Goal: Complete application form: Complete application form

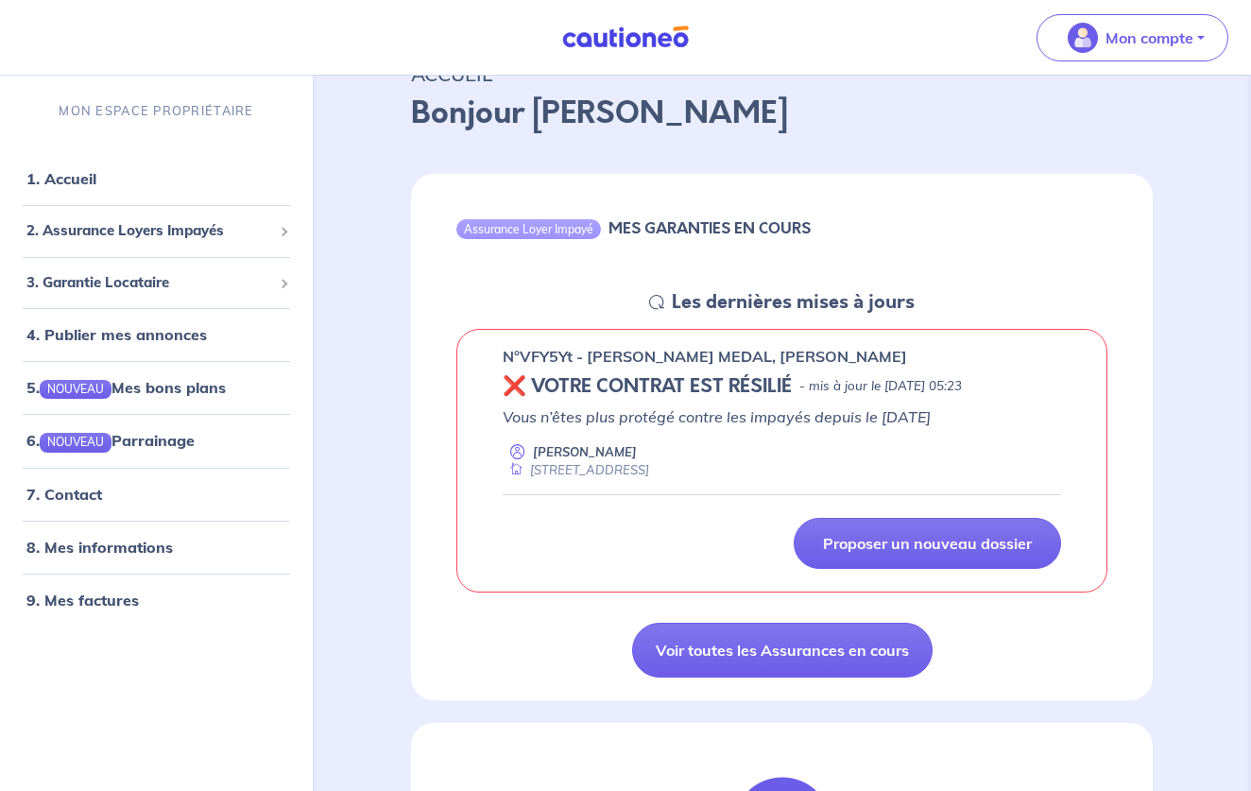
scroll to position [99, 0]
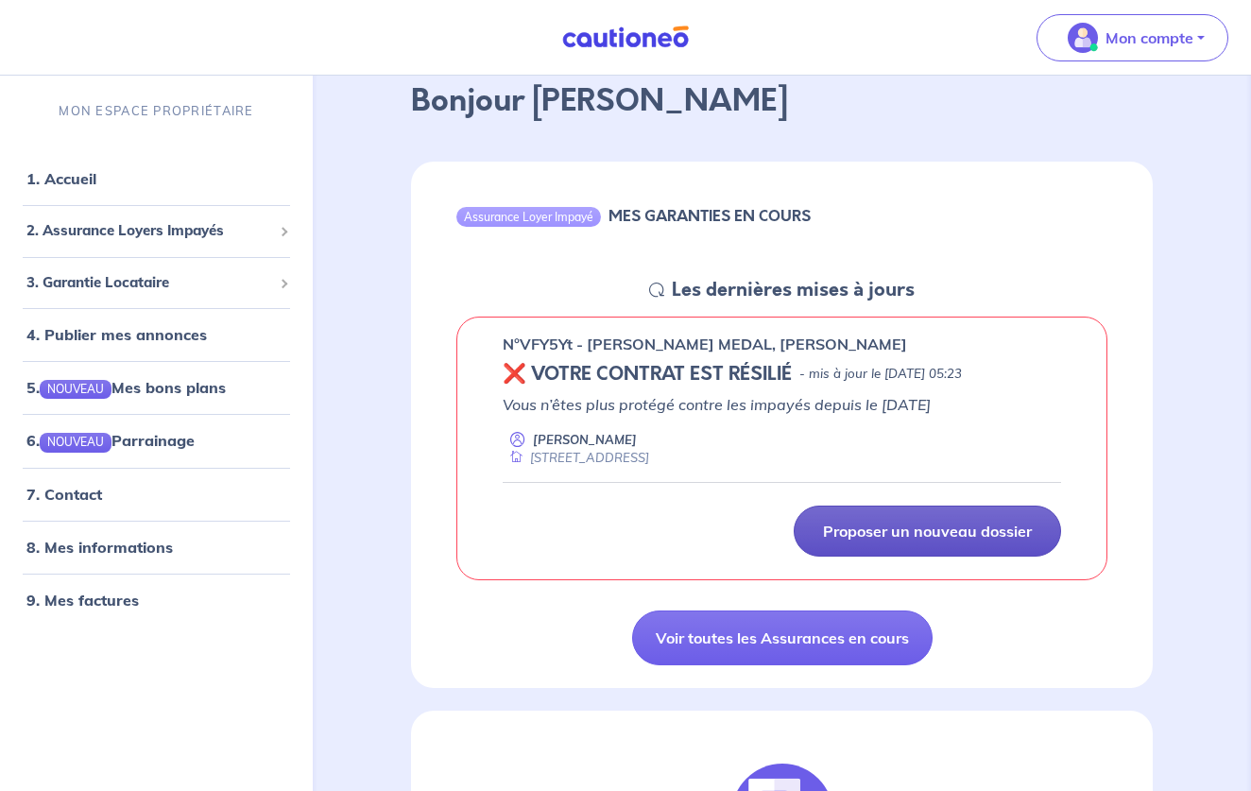
click at [905, 541] on link "Proposer un nouveau dossier" at bounding box center [927, 530] width 268 height 51
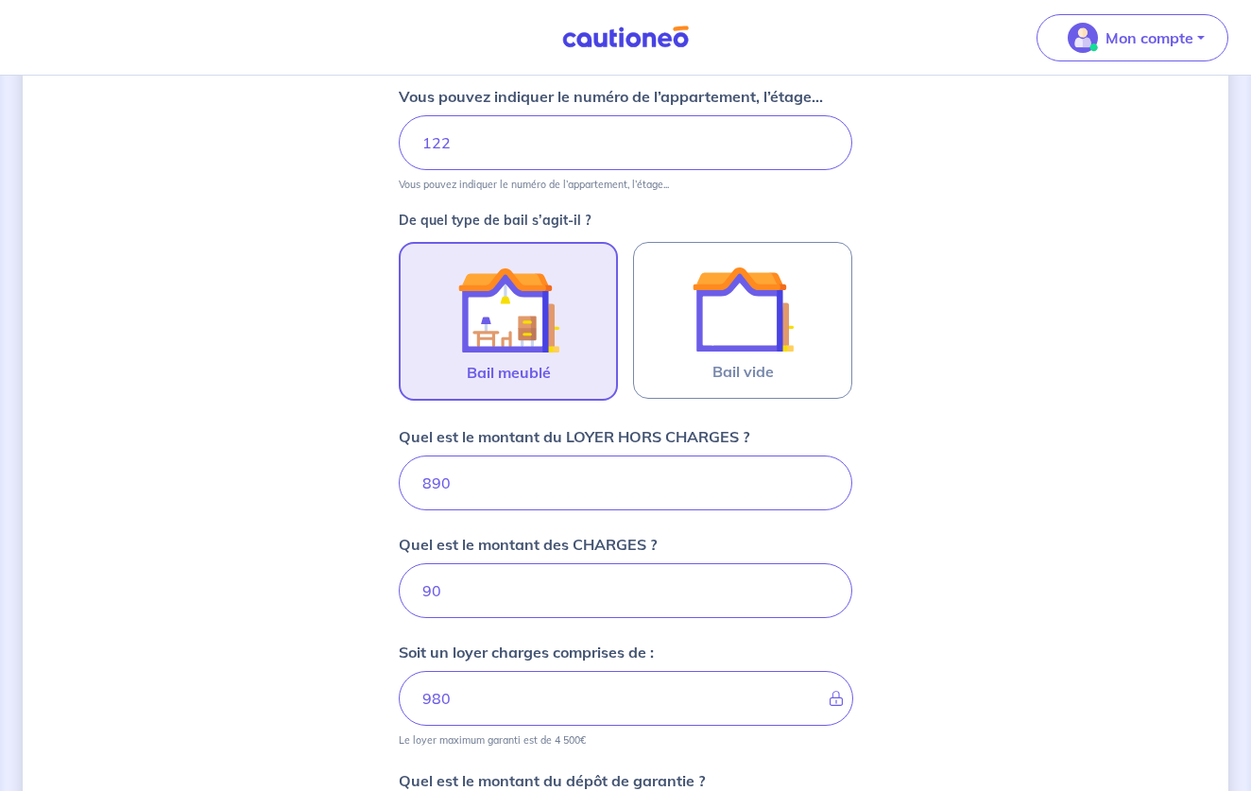
scroll to position [427, 0]
click at [438, 485] on input "890" at bounding box center [625, 482] width 453 height 55
type input "0"
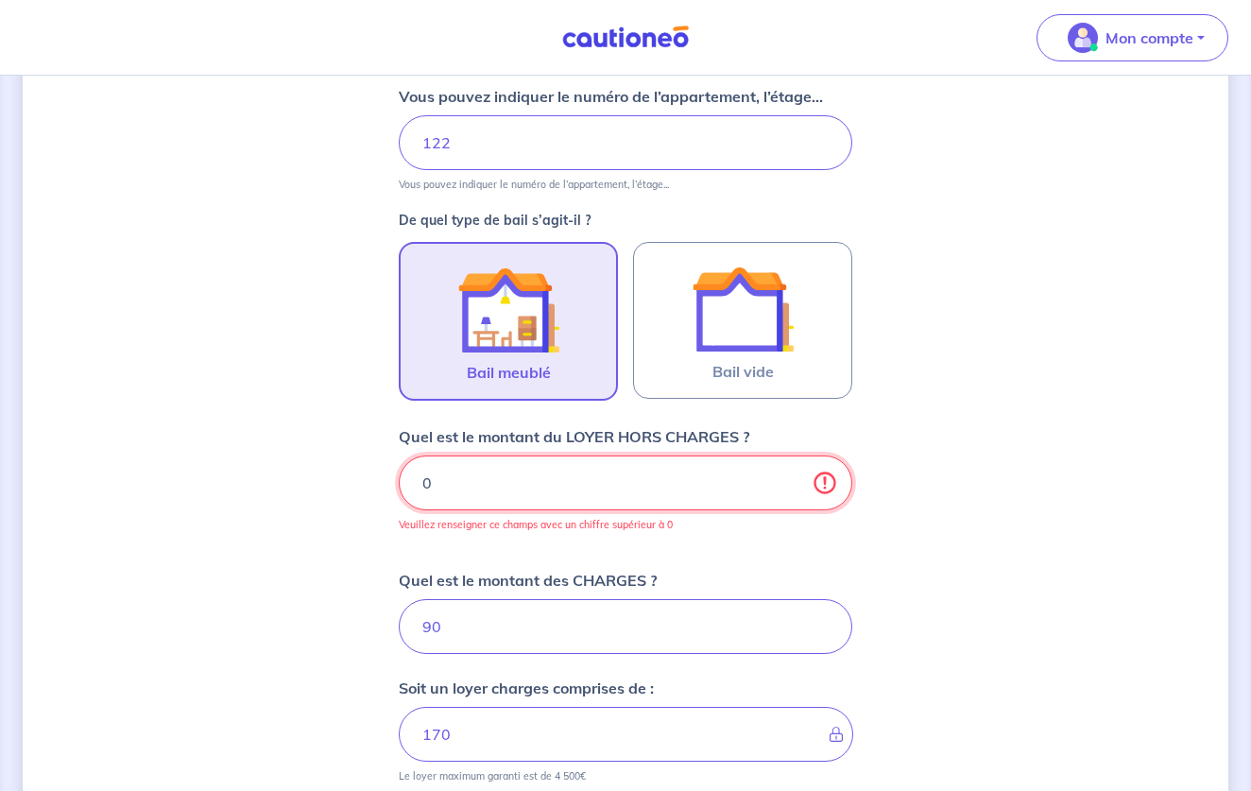
type input "90"
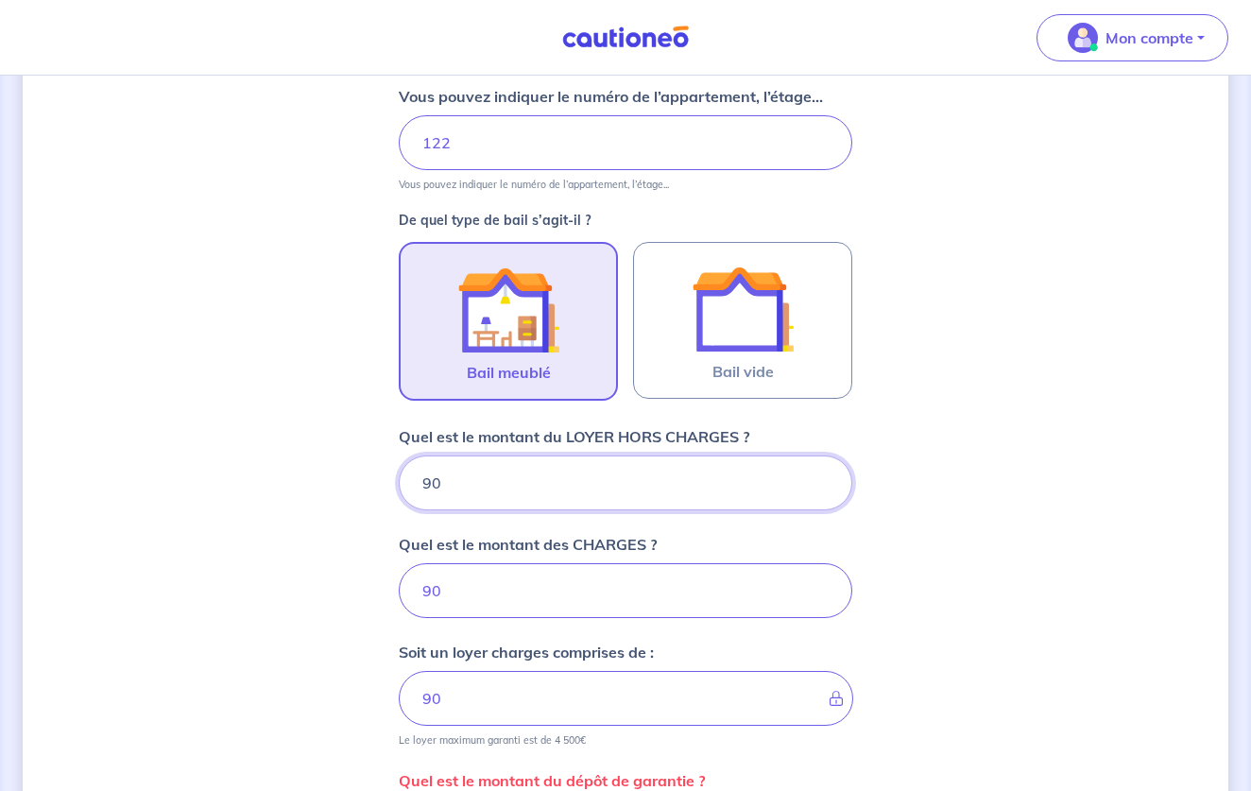
type input "980"
type input "1070"
type input "980"
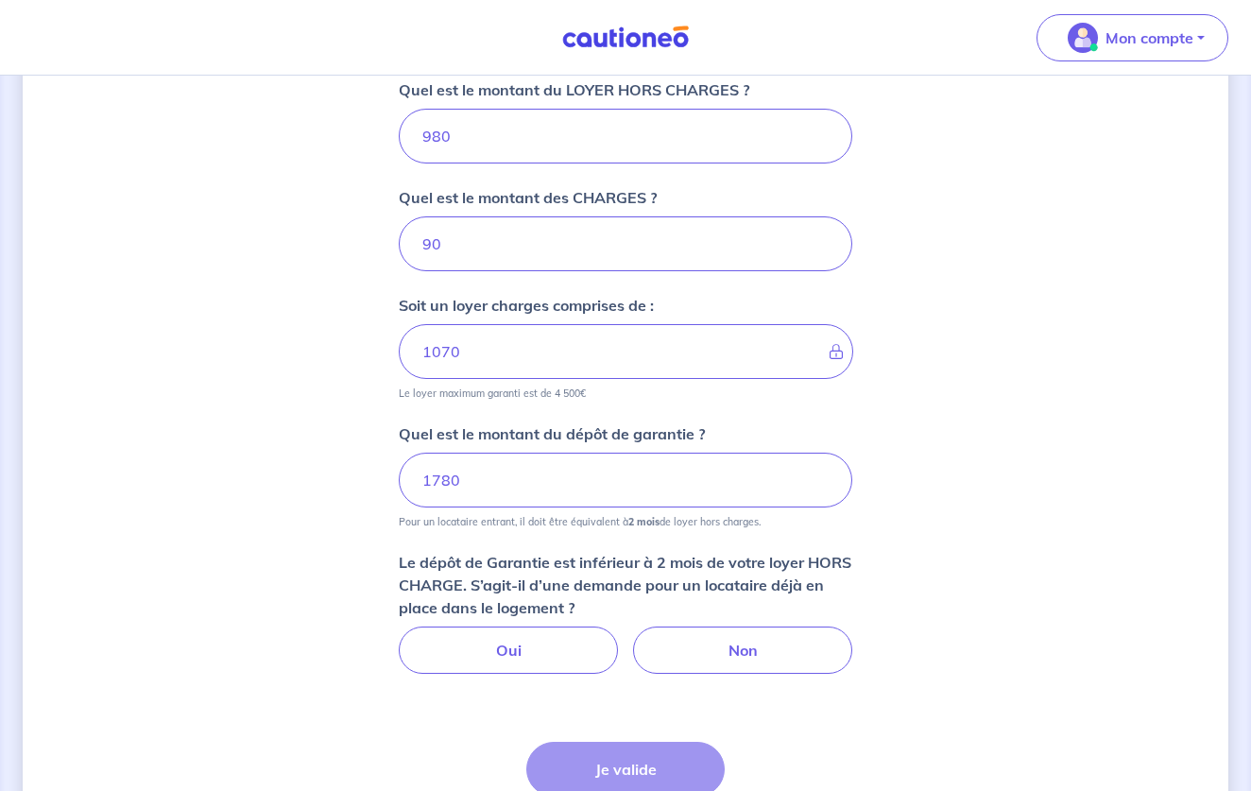
scroll to position [776, 0]
click at [382, 601] on div "Dites-nous en plus sur votre bien Où se situe votre bien en location ? [STREET_…" at bounding box center [625, 128] width 1205 height 1610
click at [498, 486] on input "1780" at bounding box center [625, 478] width 453 height 55
type input "1"
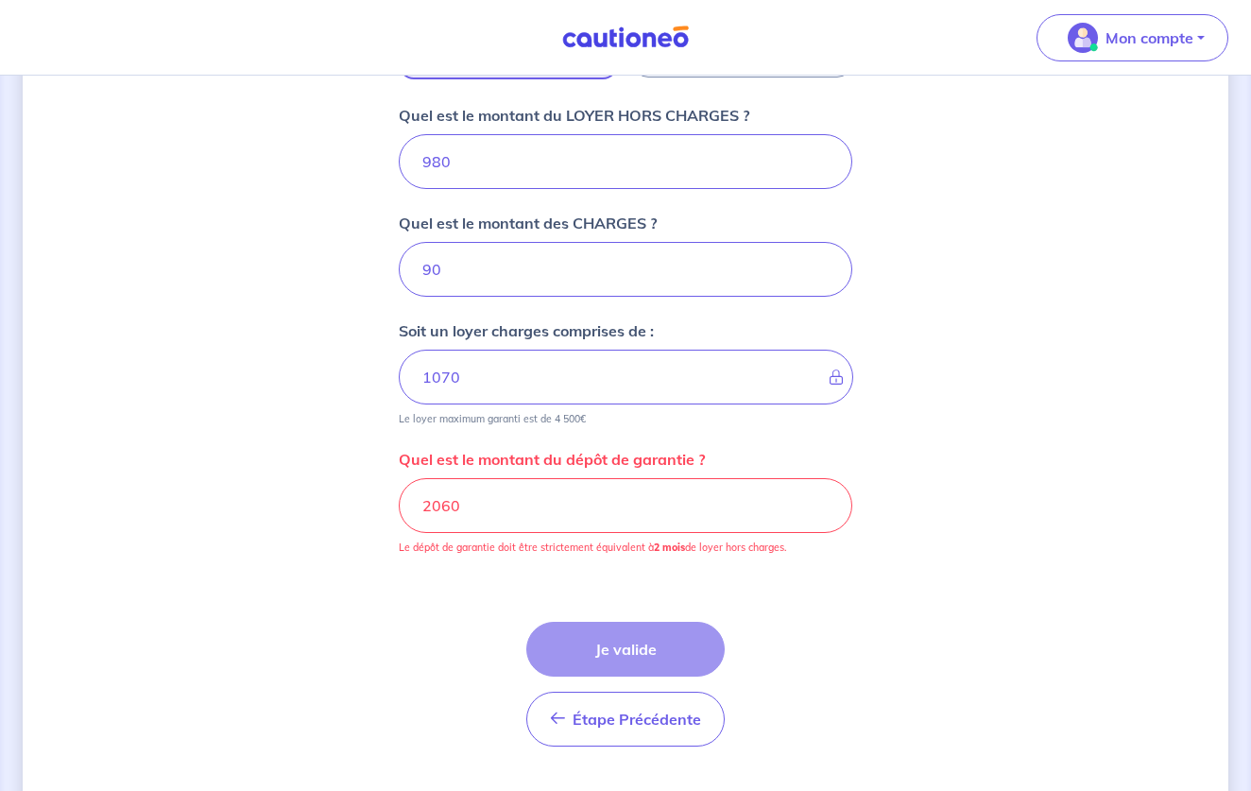
scroll to position [747, 0]
click at [440, 509] on input "2060" at bounding box center [625, 506] width 453 height 55
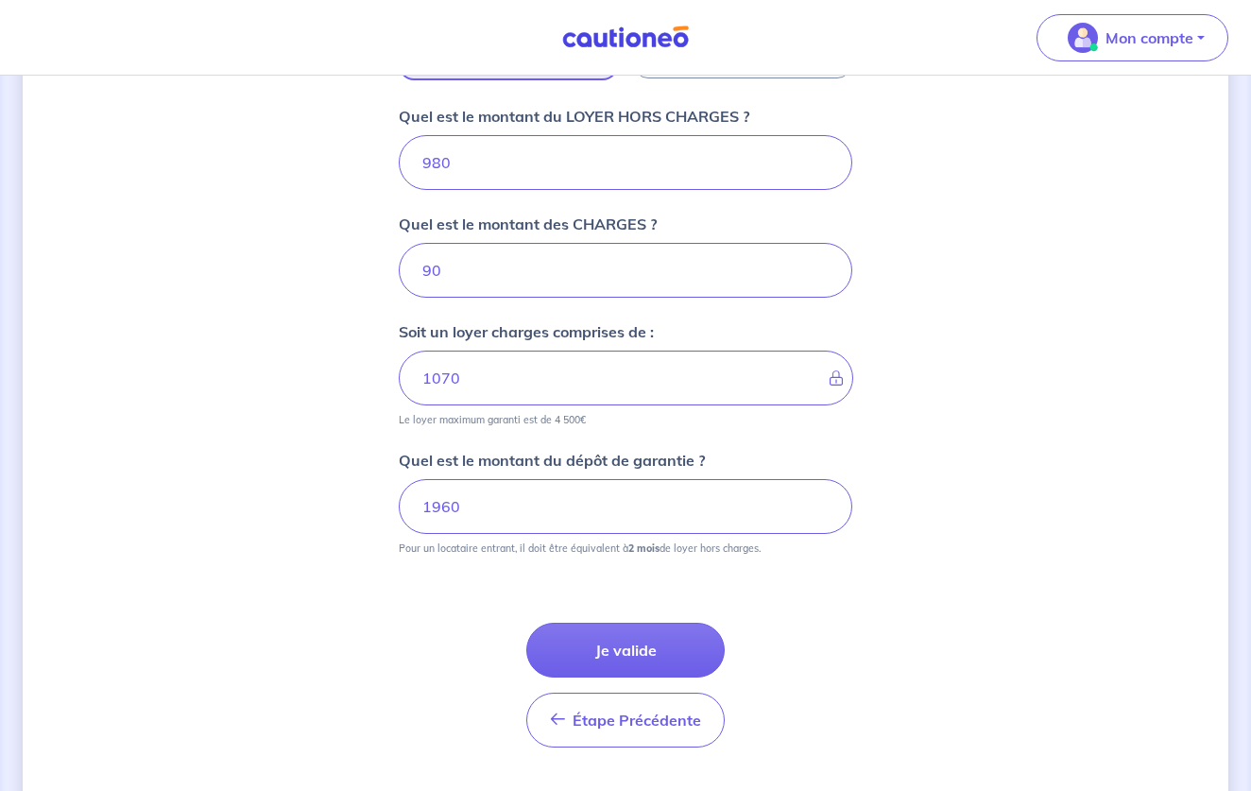
type input "1960"
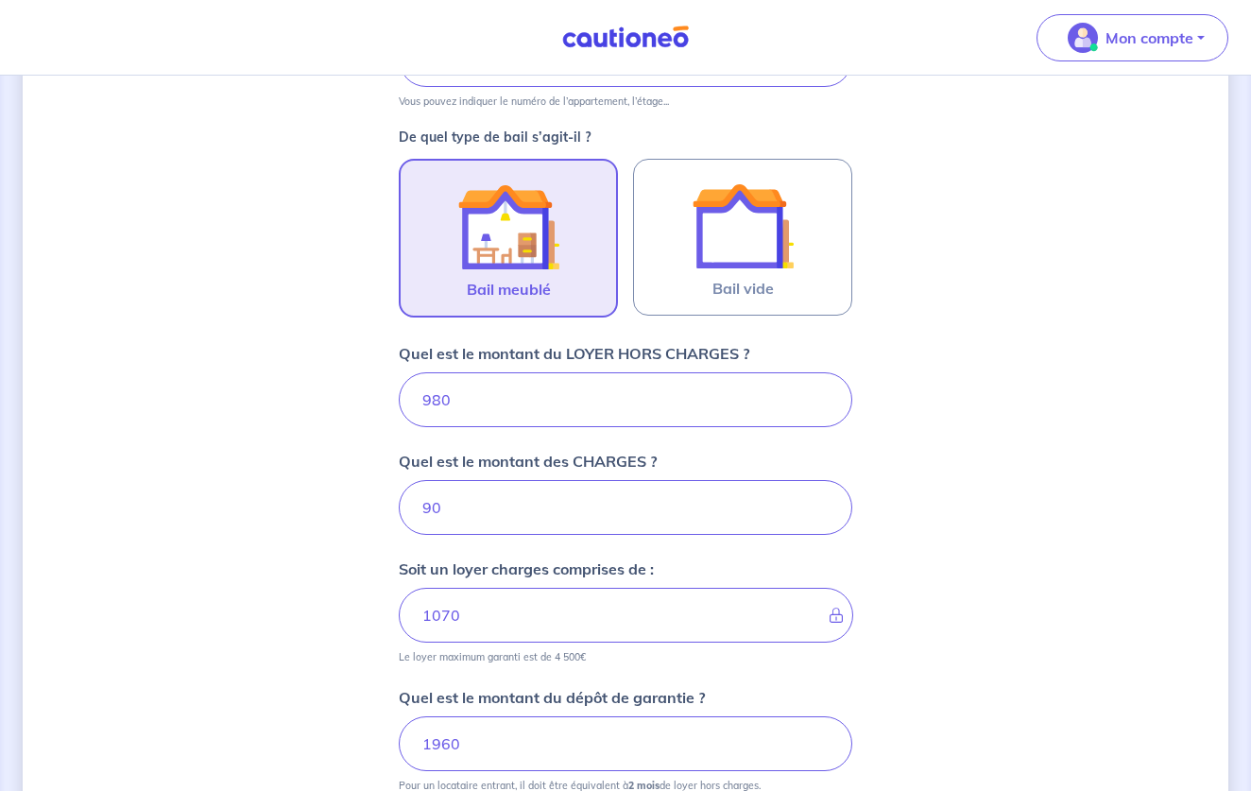
scroll to position [499, 0]
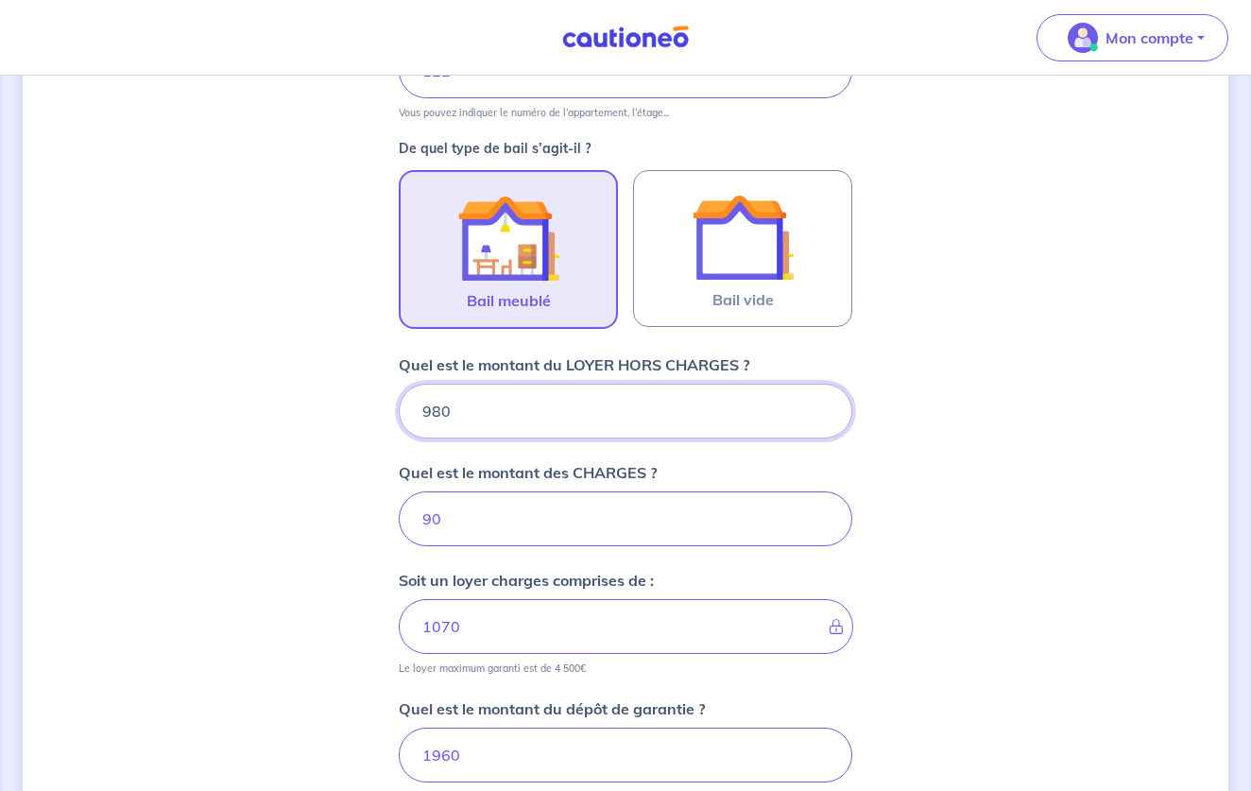
drag, startPoint x: 468, startPoint y: 409, endPoint x: 349, endPoint y: 399, distance: 119.5
click at [349, 399] on div "Dites-nous en plus sur votre bien Où se situe votre bien en location ? [STREET_…" at bounding box center [625, 331] width 1205 height 1464
type input "10"
type input "91"
type input "103"
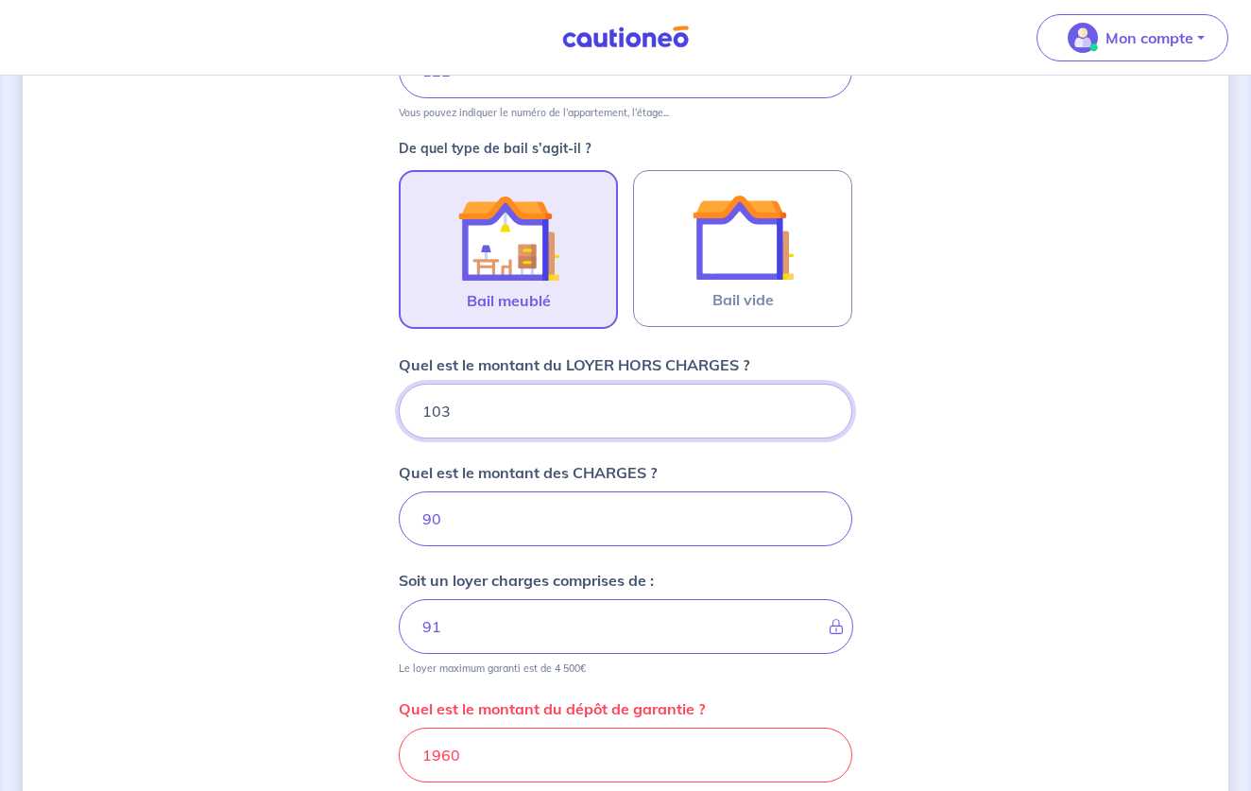
type input "100"
type input "1030"
type input "1120"
type input "1030"
click at [433, 526] on input "90" at bounding box center [625, 518] width 453 height 55
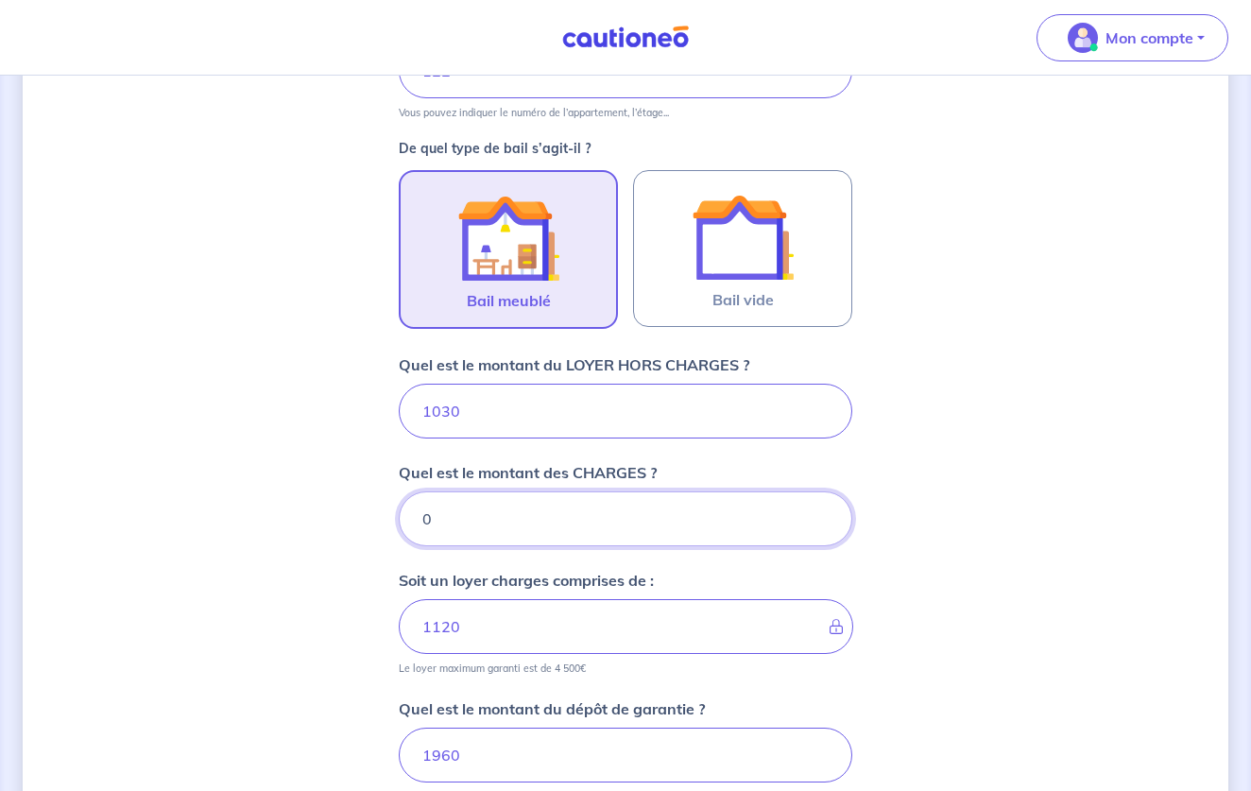
type input "70"
type input "1100"
type input "70"
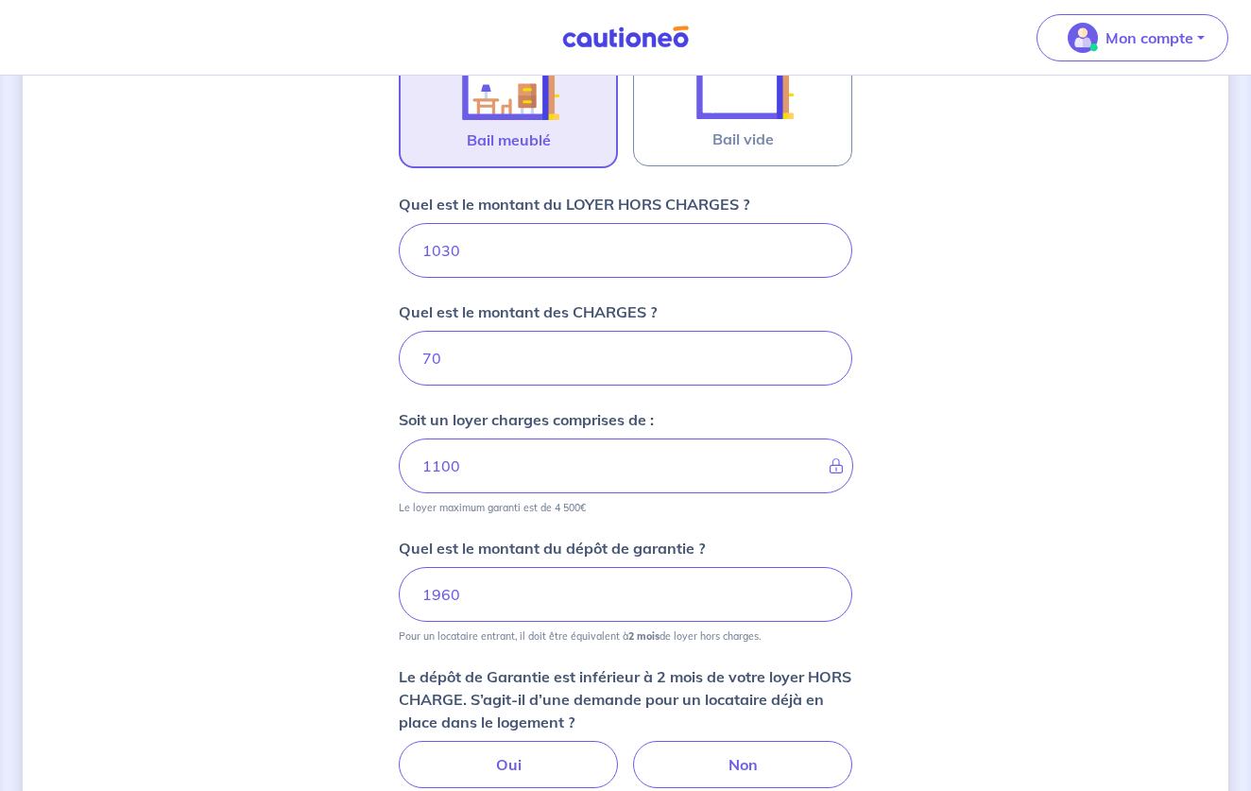
scroll to position [664, 0]
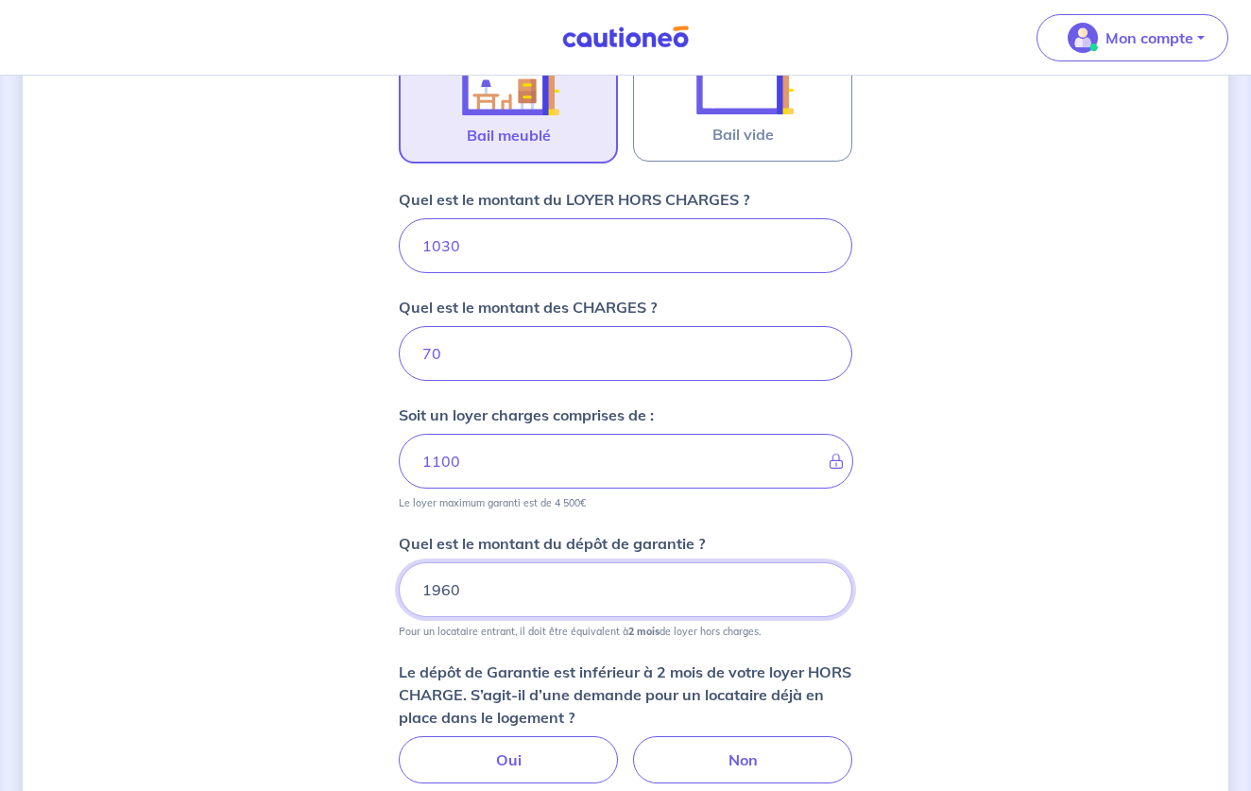
drag, startPoint x: 472, startPoint y: 595, endPoint x: 350, endPoint y: 600, distance: 121.9
click at [350, 600] on div "Dites-nous en plus sur votre bien Où se situe votre bien en location ? [STREET_…" at bounding box center [625, 239] width 1205 height 1610
type input "1"
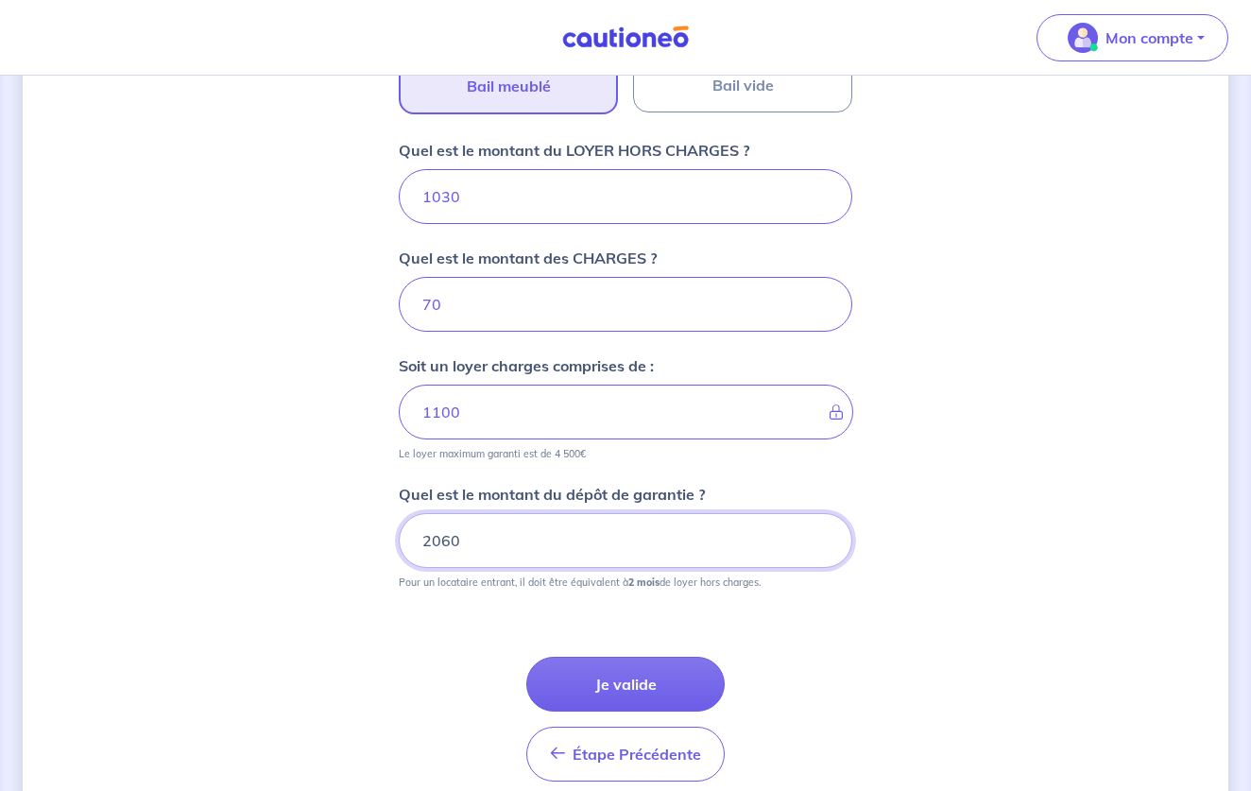
scroll to position [714, 0]
type input "2060"
click at [708, 676] on button "Je valide" at bounding box center [625, 683] width 198 height 55
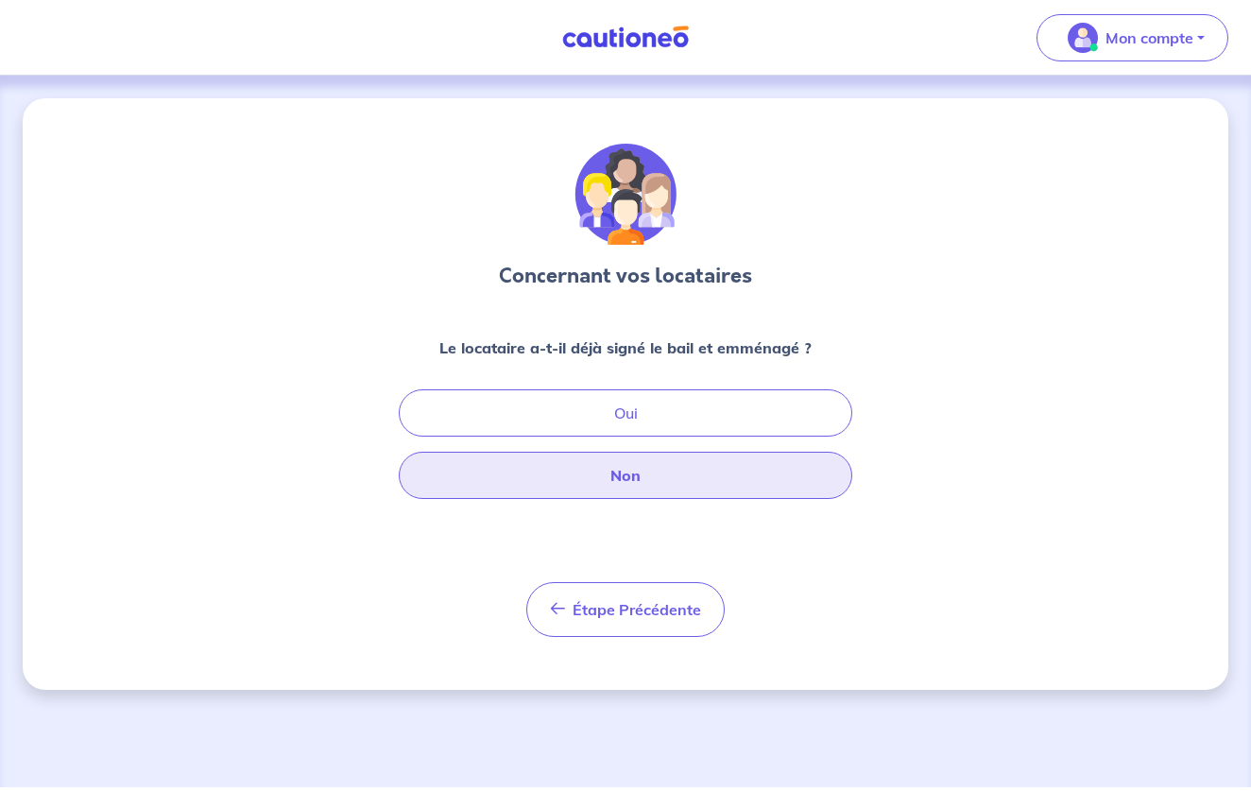
click at [682, 486] on button "Non" at bounding box center [625, 475] width 453 height 47
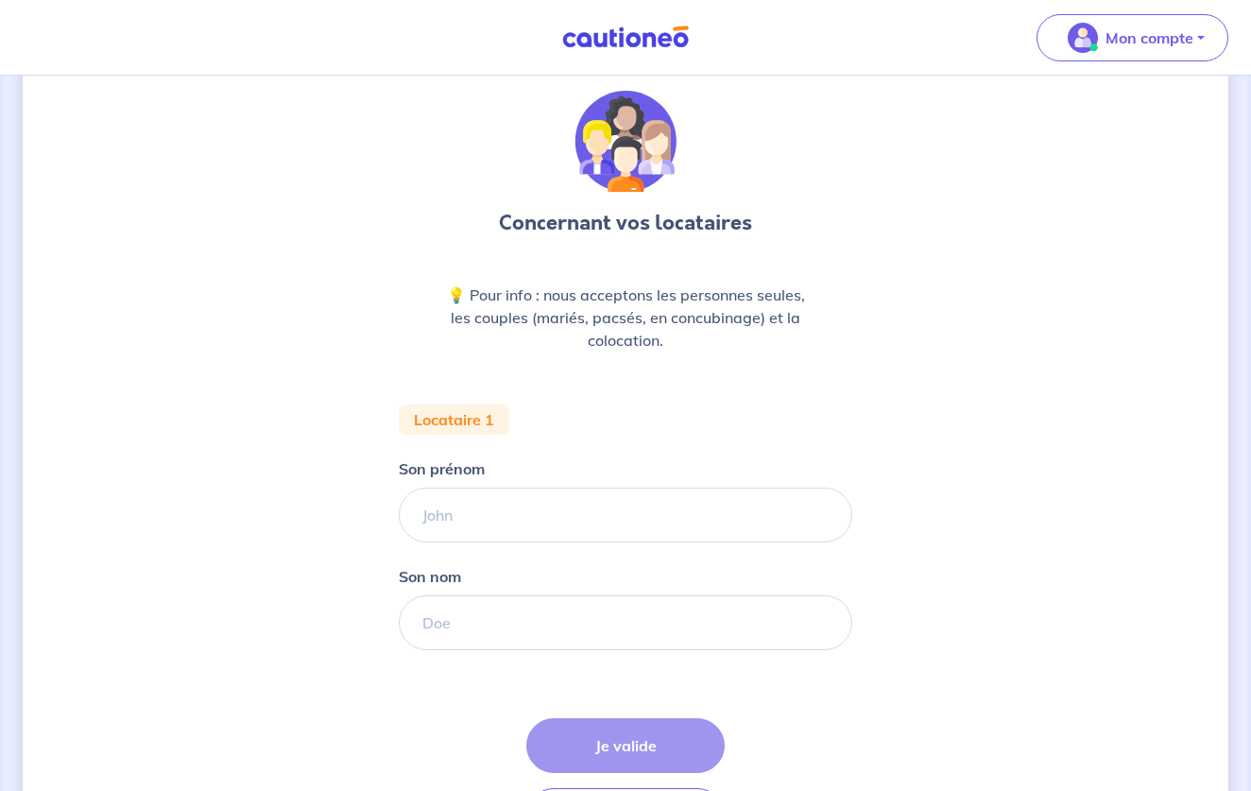
scroll to position [66, 0]
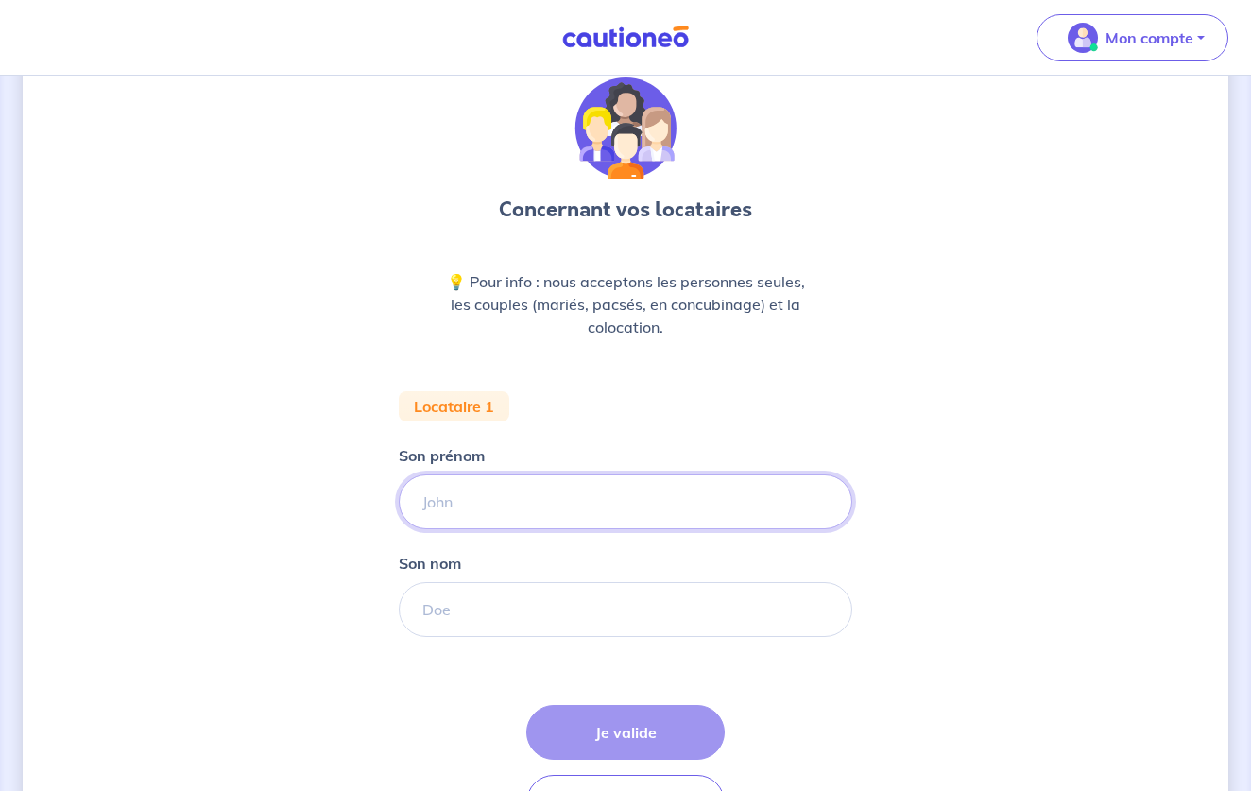
click at [682, 486] on input "Son prénom" at bounding box center [625, 501] width 453 height 55
type input "DOROTHEE"
click at [687, 619] on input "Son nom" at bounding box center [625, 609] width 453 height 55
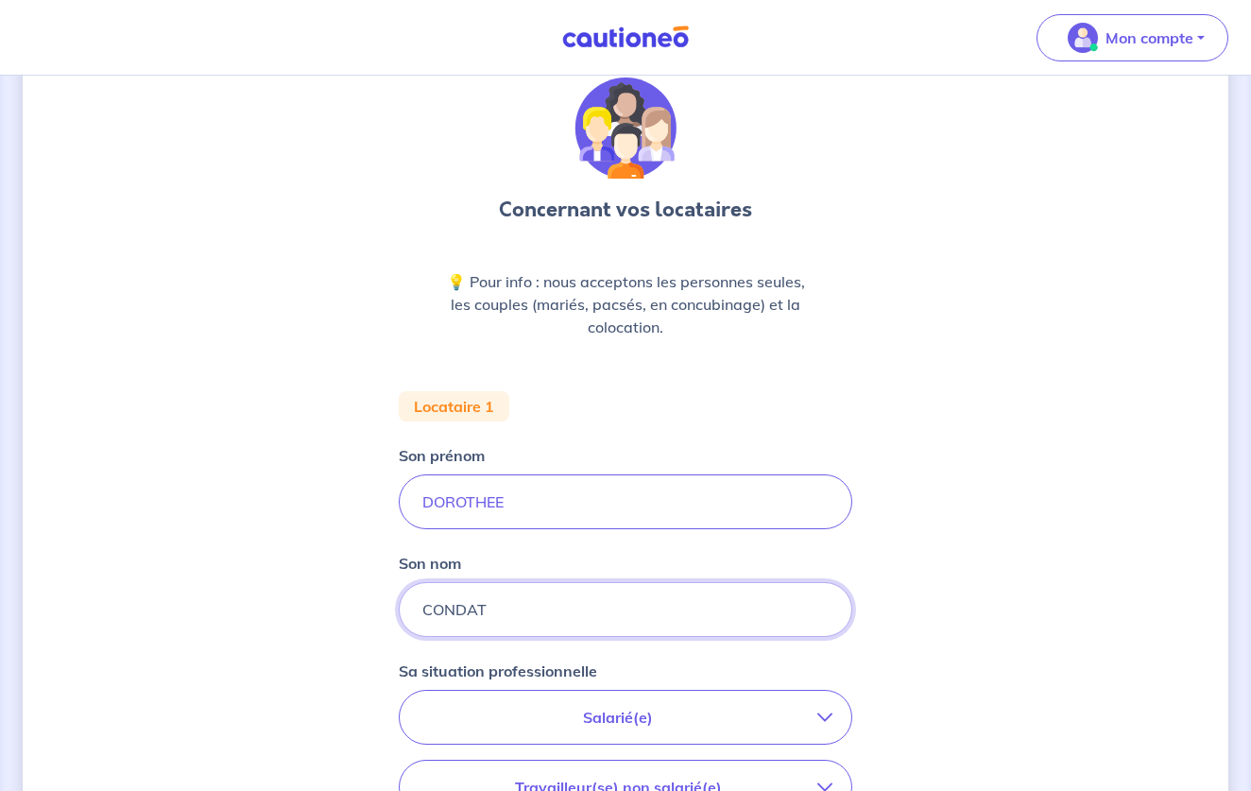
type input "CONDAT"
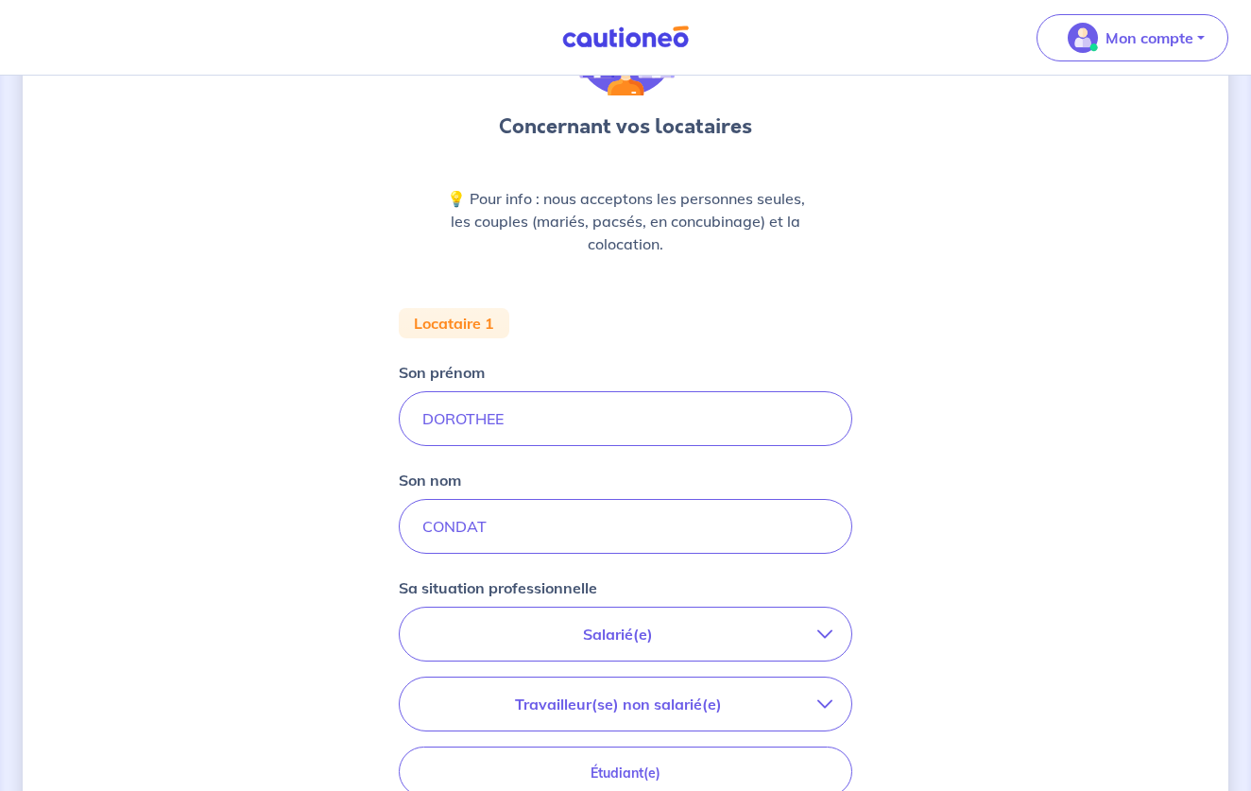
scroll to position [192, 0]
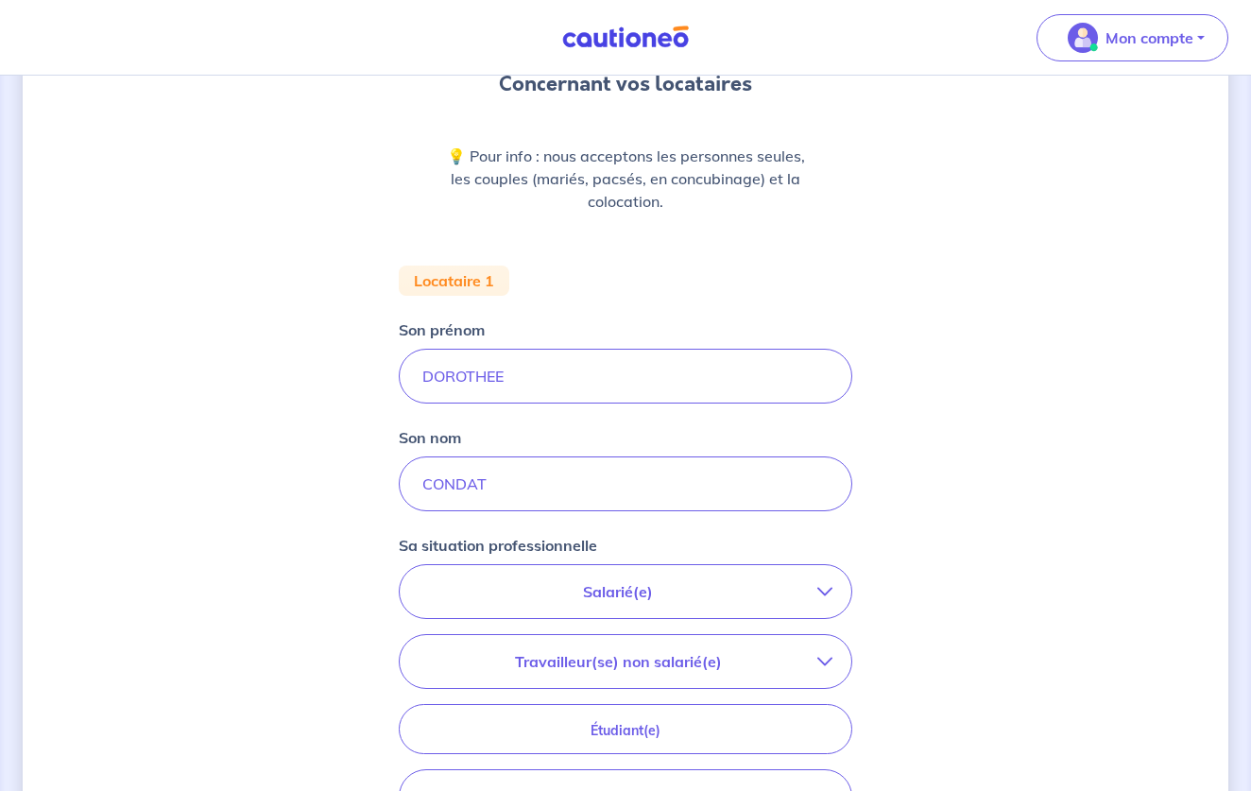
click at [719, 588] on p "Salarié(e)" at bounding box center [617, 591] width 399 height 23
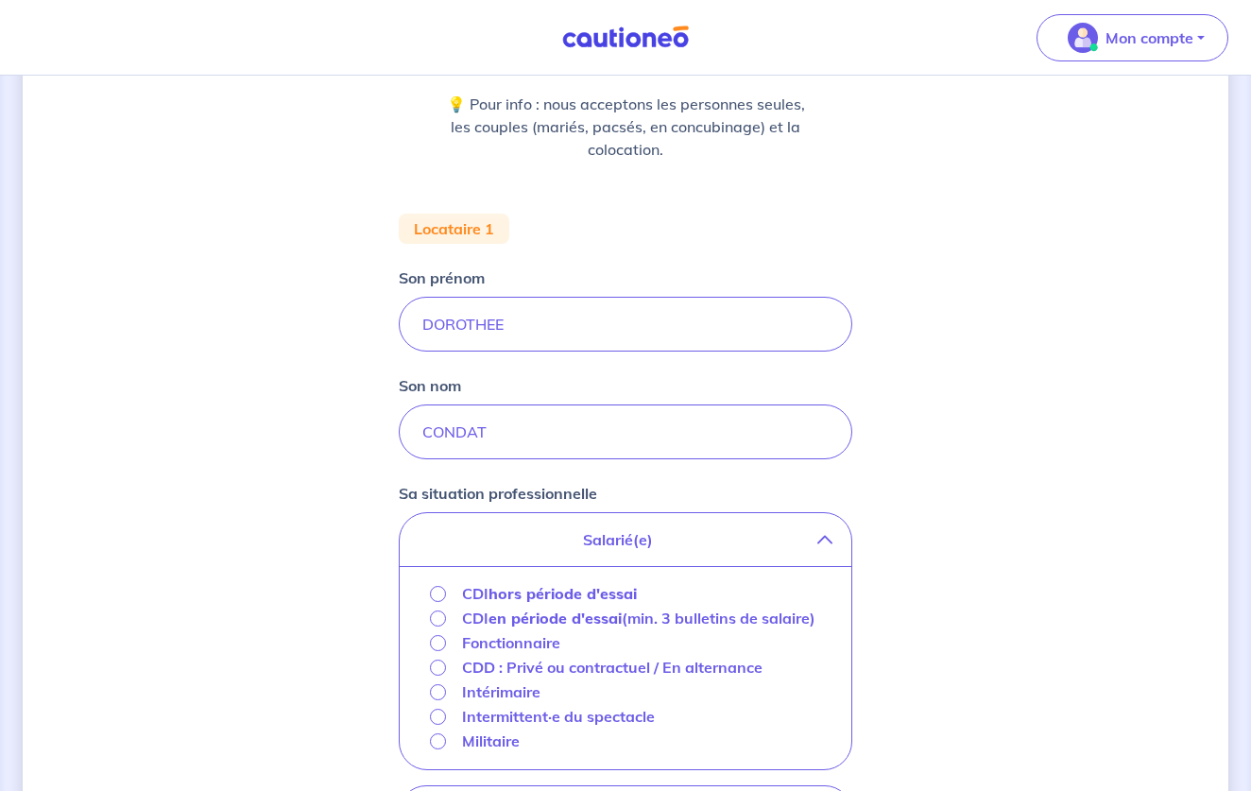
scroll to position [284, 0]
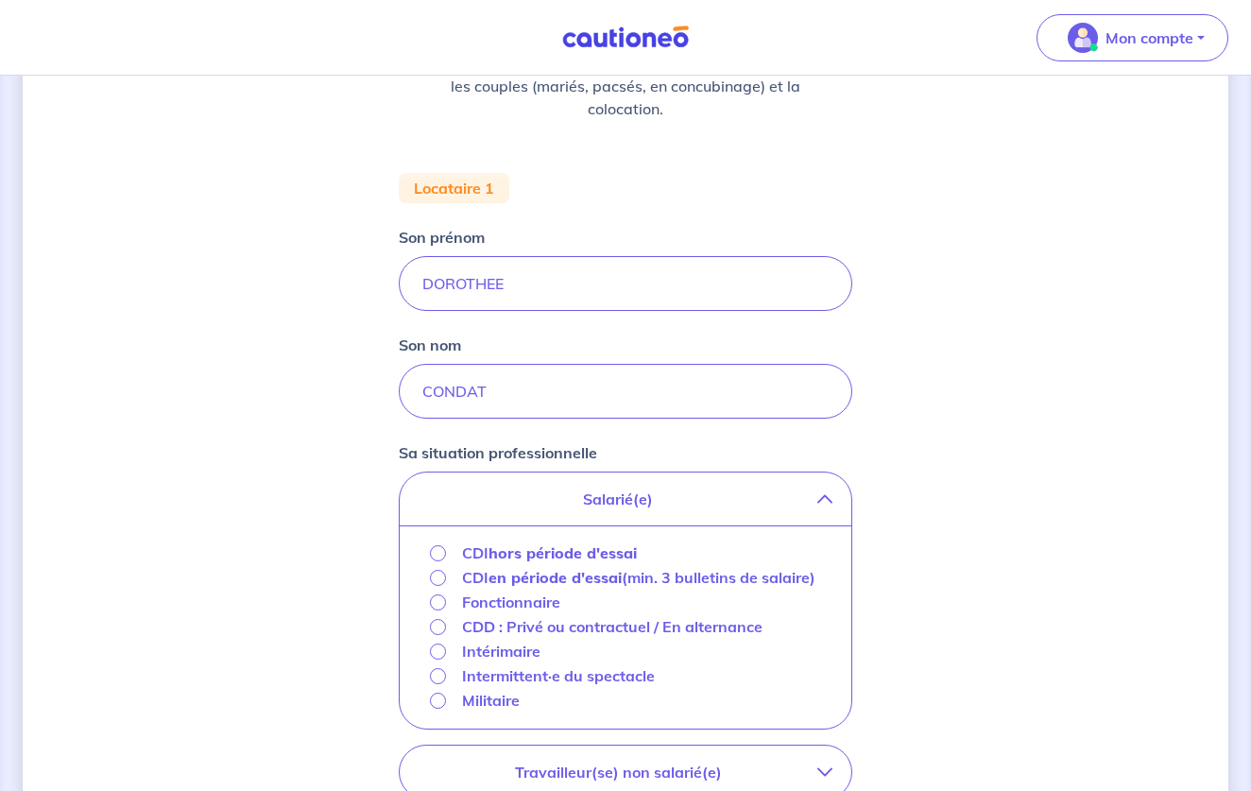
click at [447, 555] on div "CDI hors période d'essai" at bounding box center [533, 552] width 207 height 23
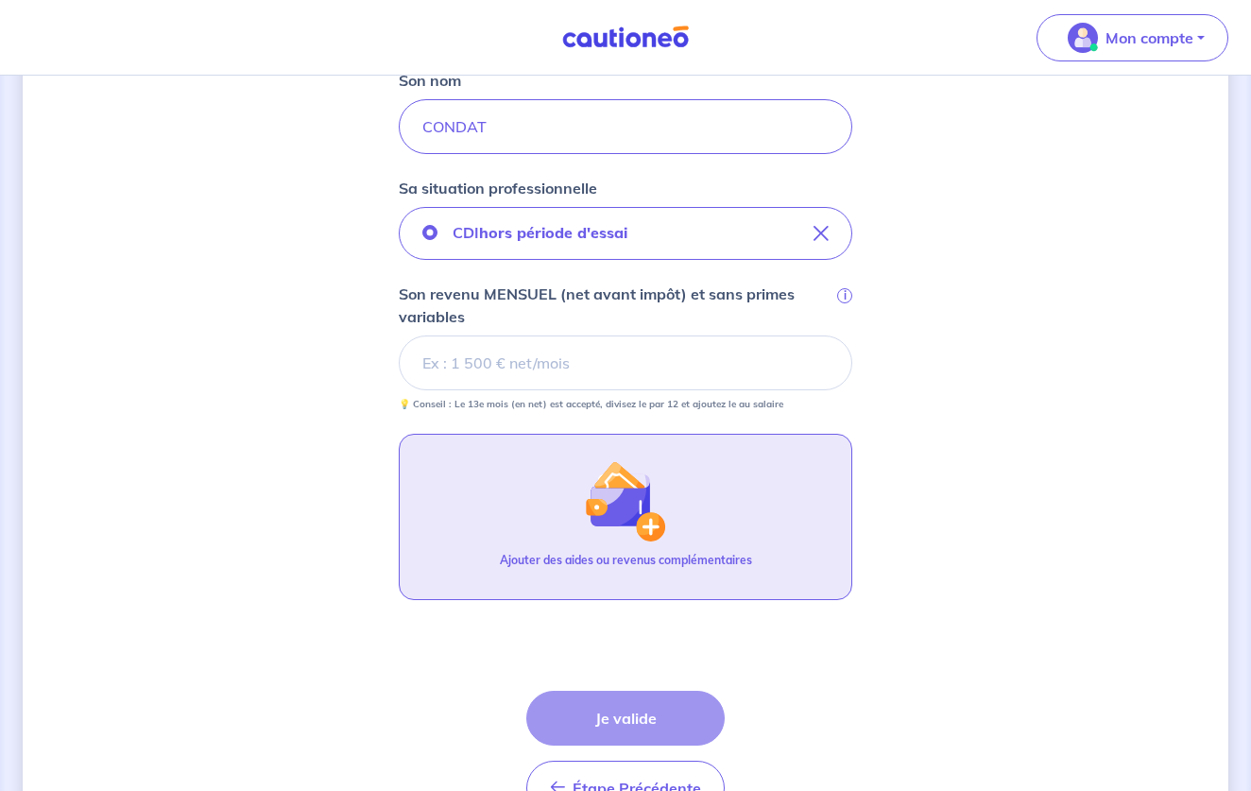
scroll to position [549, 0]
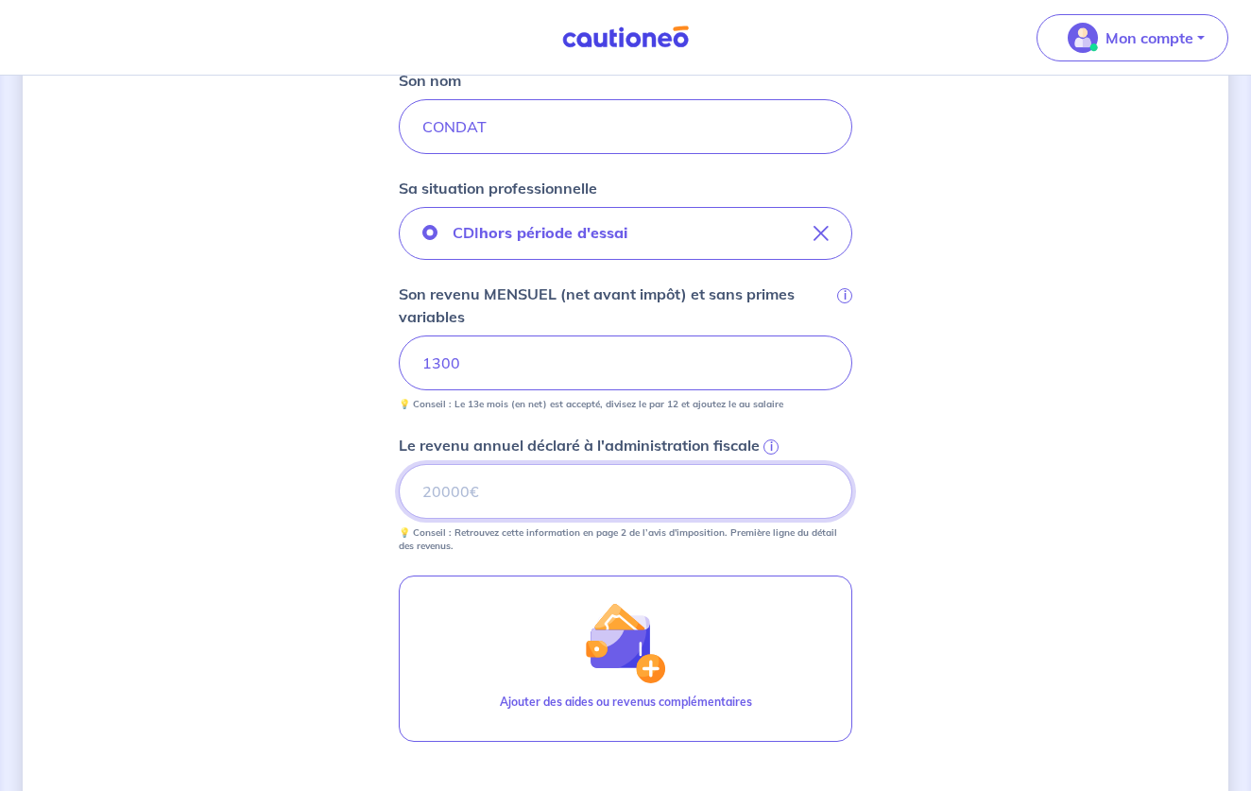
click at [458, 506] on input "Le revenu annuel déclaré à l'administration fiscale i" at bounding box center [625, 491] width 453 height 55
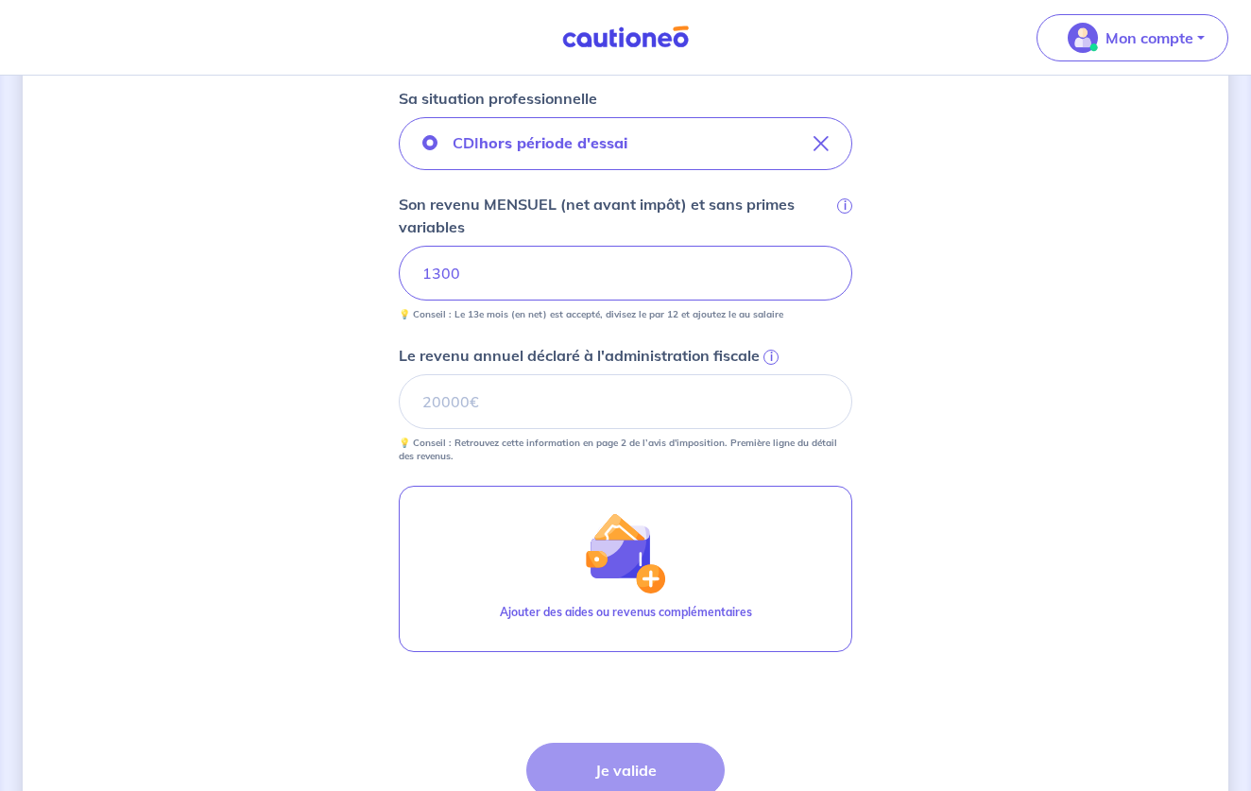
scroll to position [640, 0]
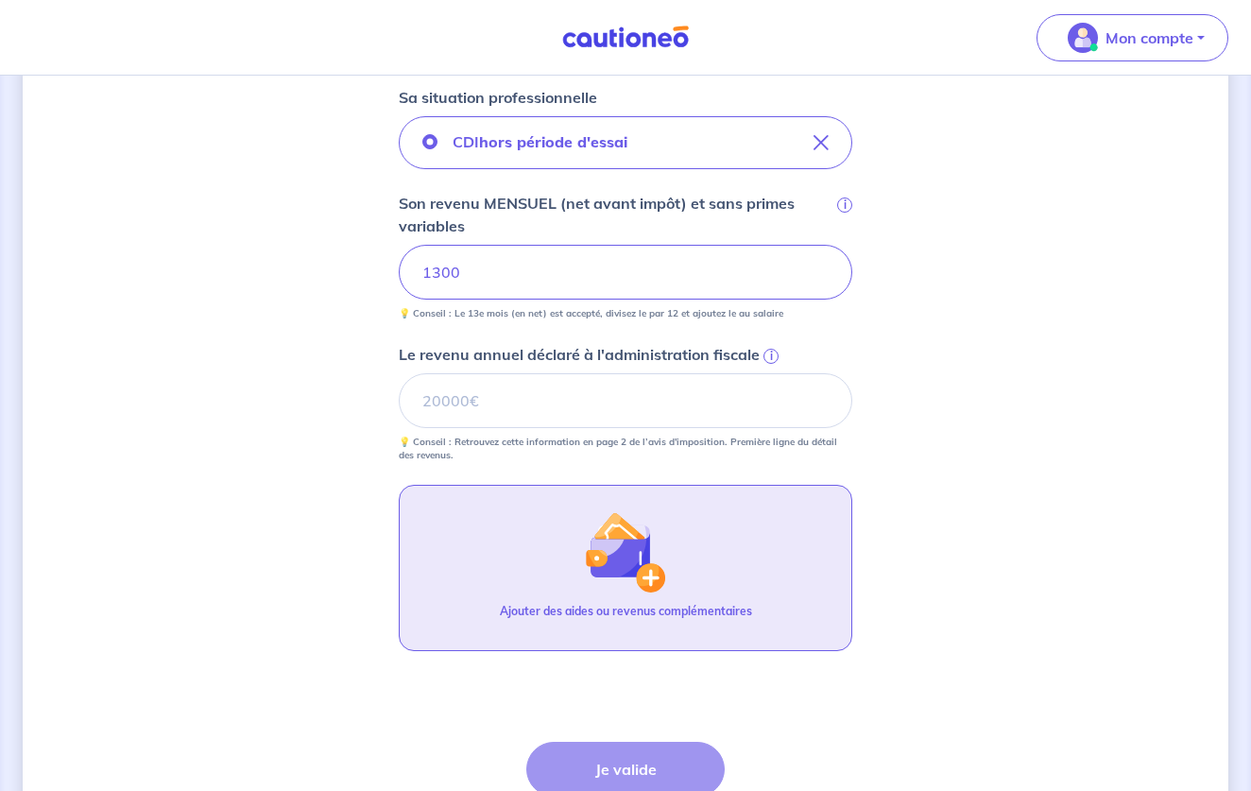
click at [458, 509] on button "Ajouter des aides ou revenus complémentaires" at bounding box center [625, 568] width 453 height 166
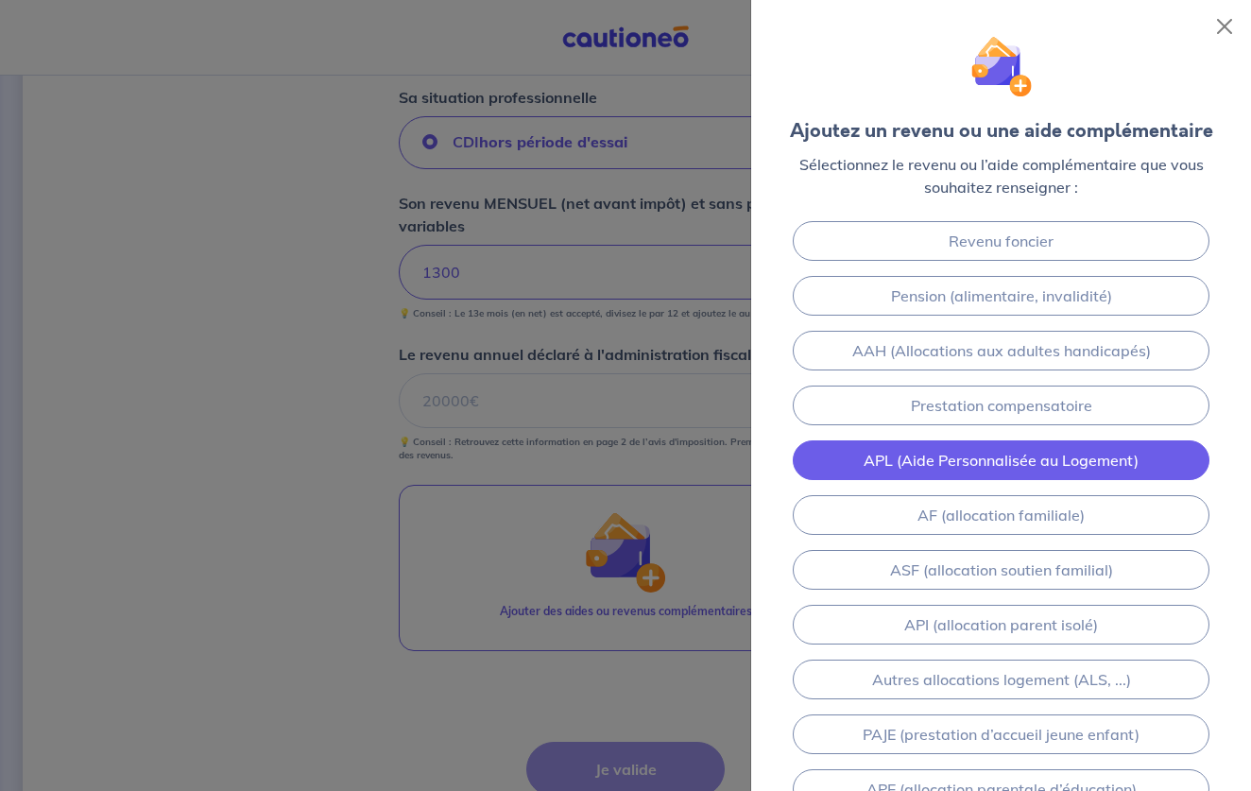
click at [925, 458] on link "APL (Aide Personnalisée au Logement)" at bounding box center [1001, 460] width 416 height 40
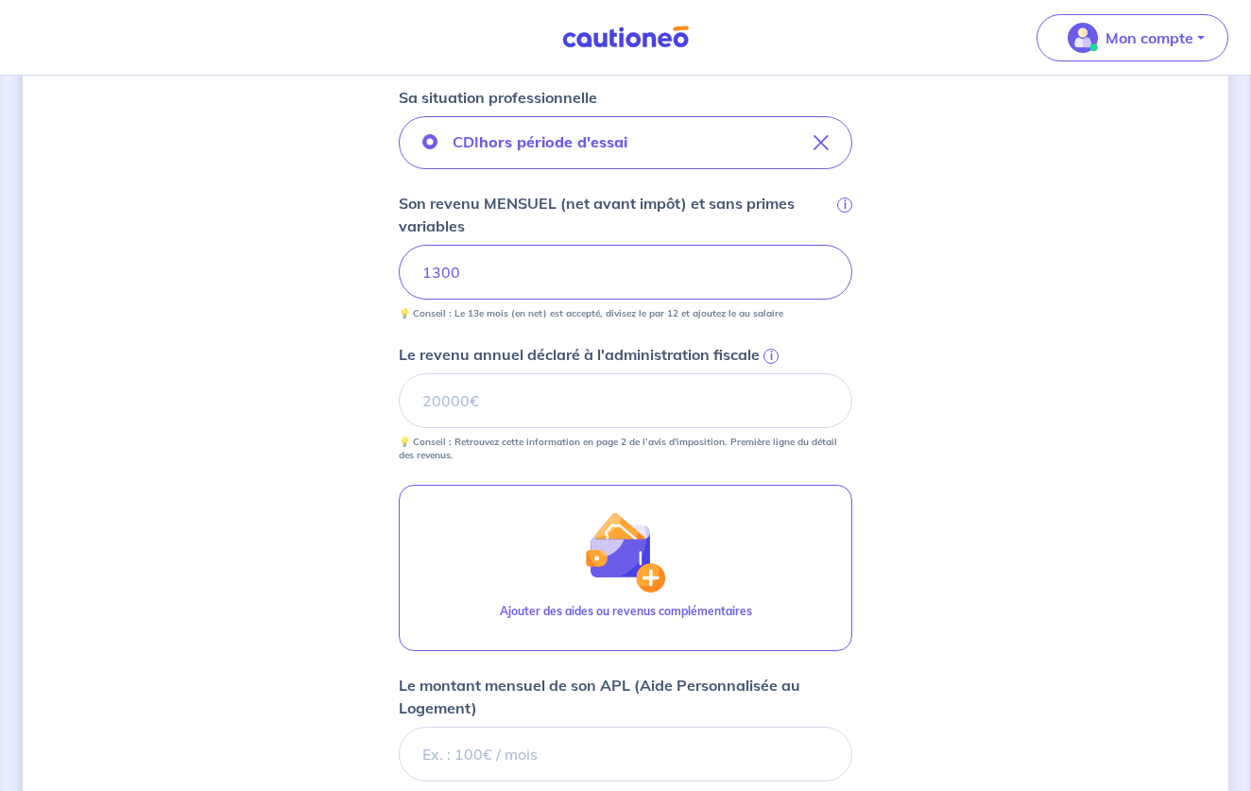
scroll to position [913, 0]
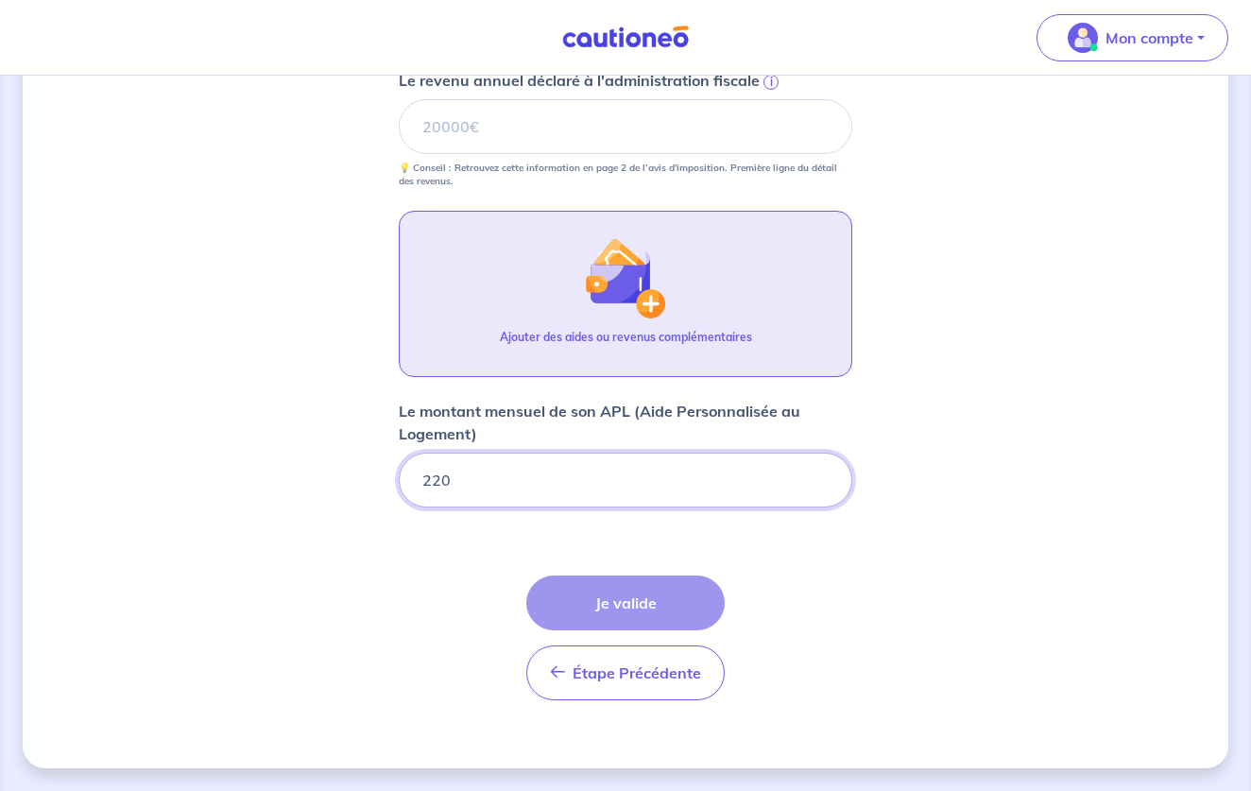
type input "220"
click at [681, 284] on button "Ajouter des aides ou revenus complémentaires" at bounding box center [625, 294] width 453 height 166
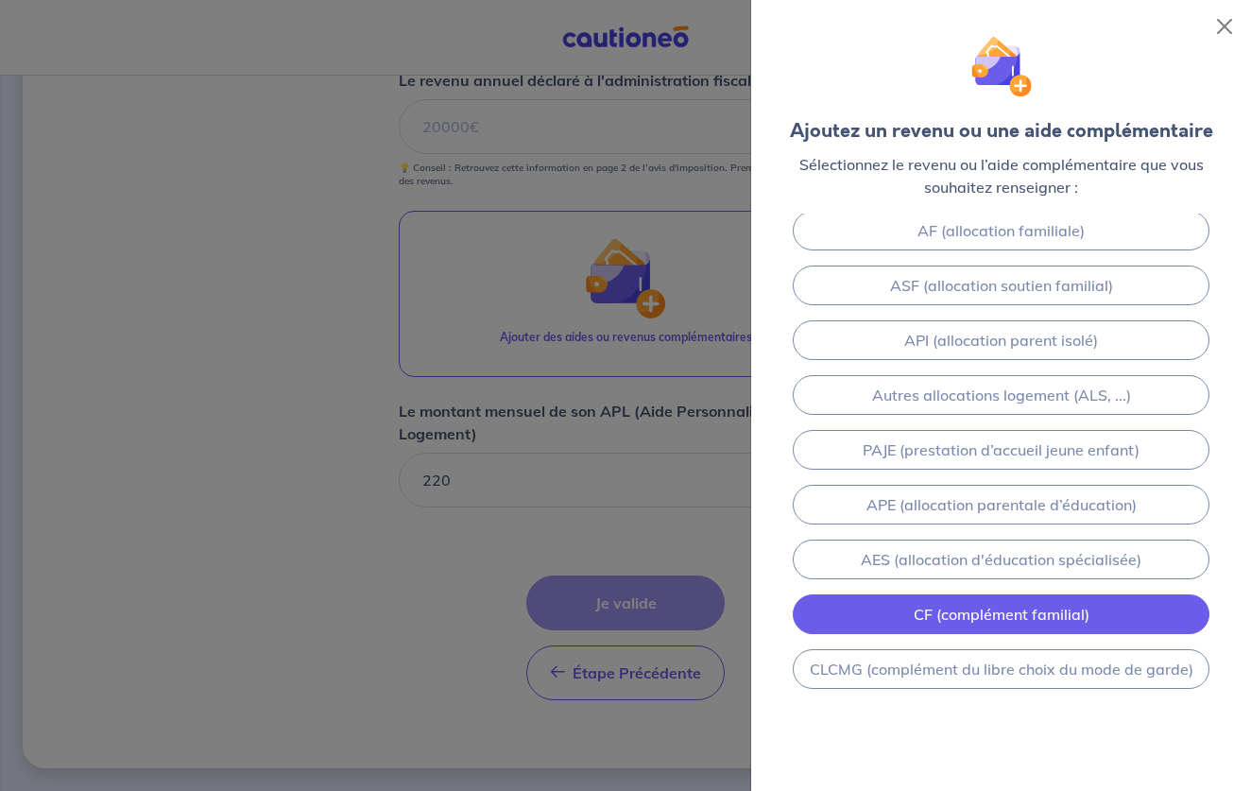
scroll to position [230, 0]
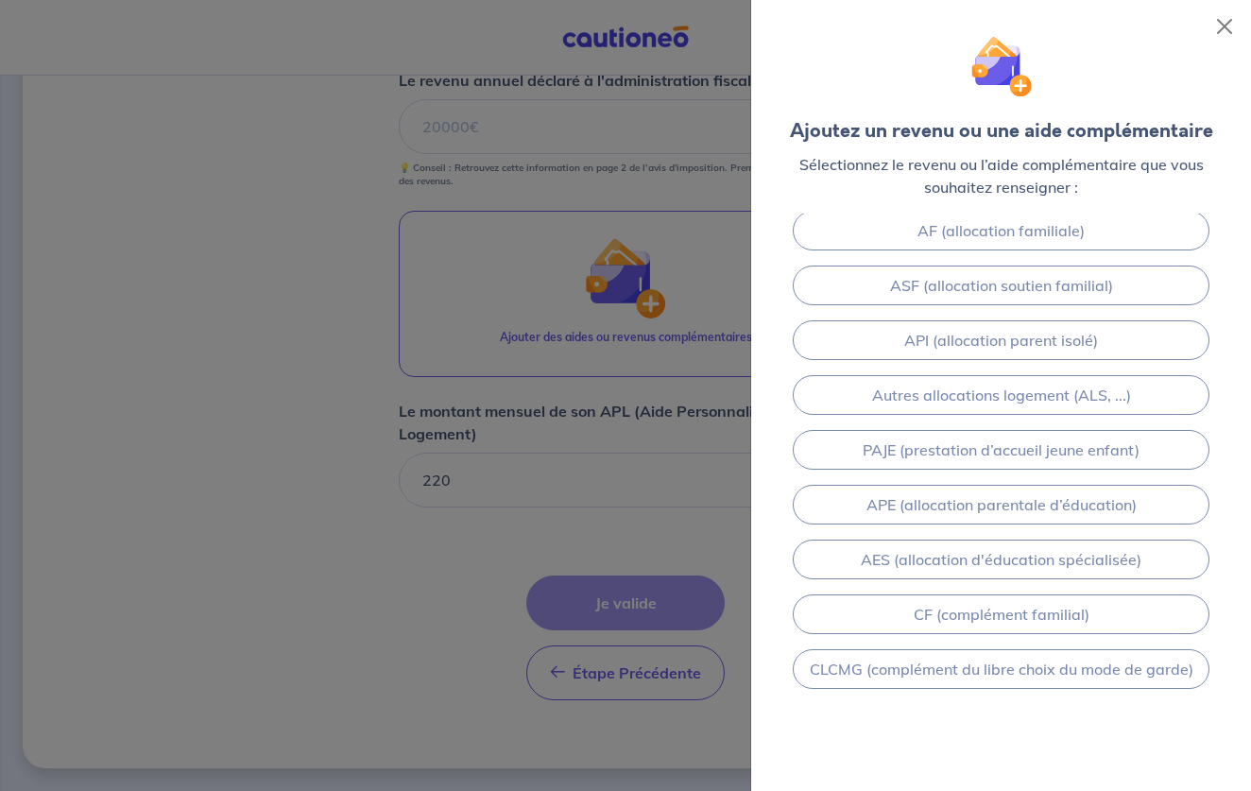
click at [673, 571] on div at bounding box center [625, 395] width 1251 height 791
click at [639, 617] on div at bounding box center [625, 395] width 1251 height 791
click at [1225, 31] on button "Close" at bounding box center [1224, 26] width 30 height 30
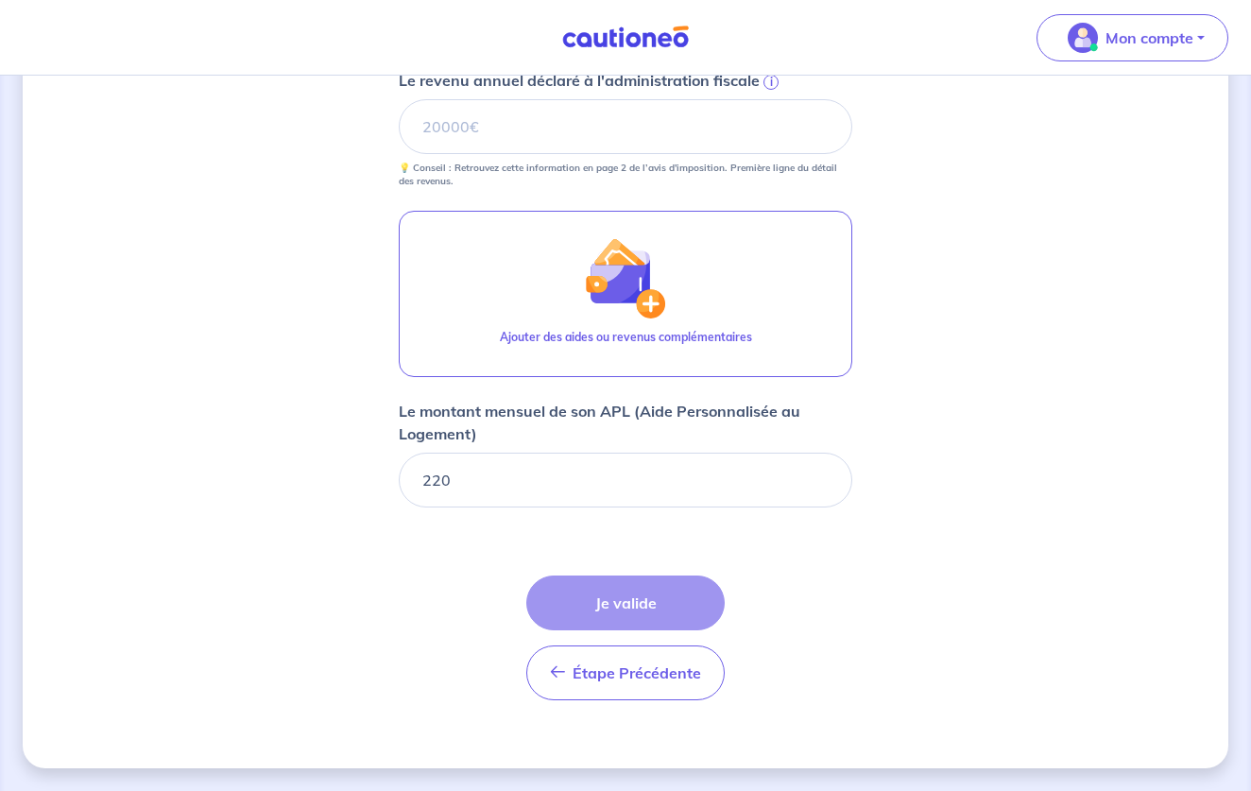
click at [644, 615] on div "Étape Précédente Précédent Je valide Je valide" at bounding box center [625, 637] width 198 height 125
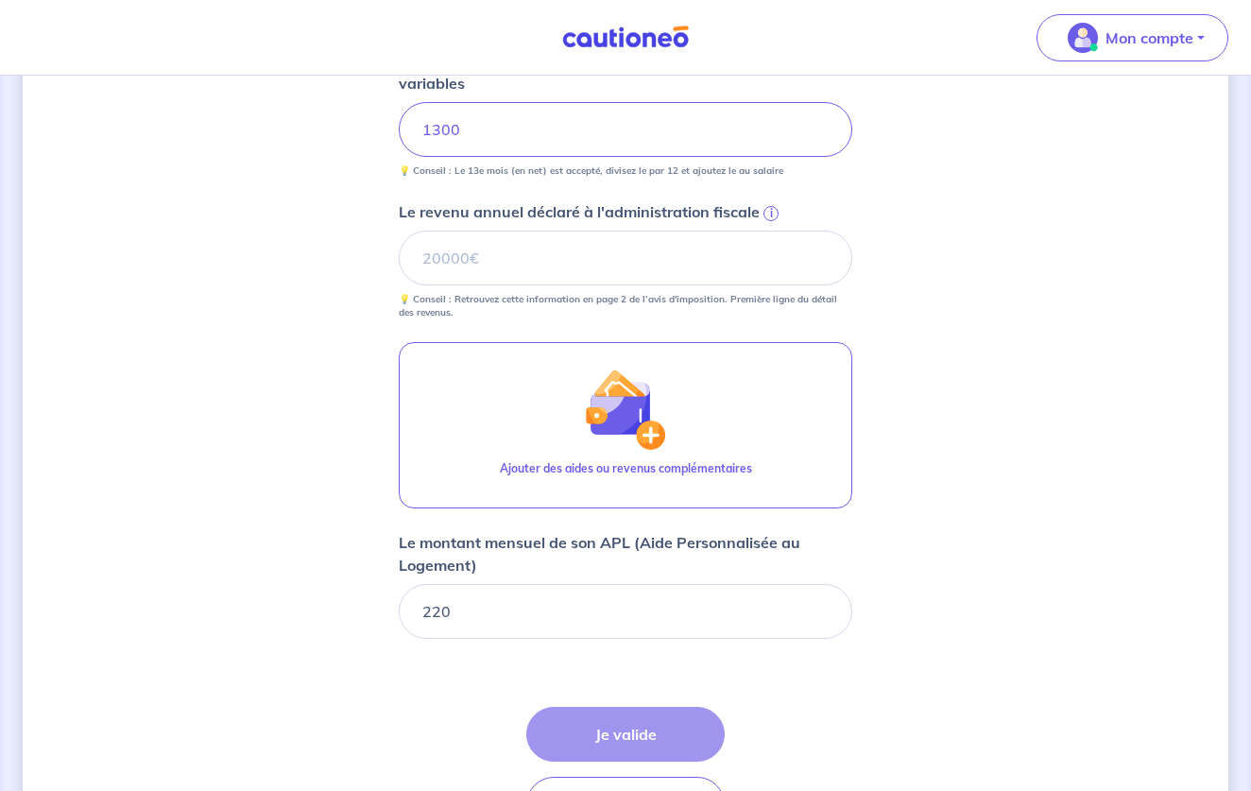
scroll to position [782, 0]
click at [672, 264] on input "Le revenu annuel déclaré à l'administration fiscale i" at bounding box center [625, 257] width 453 height 55
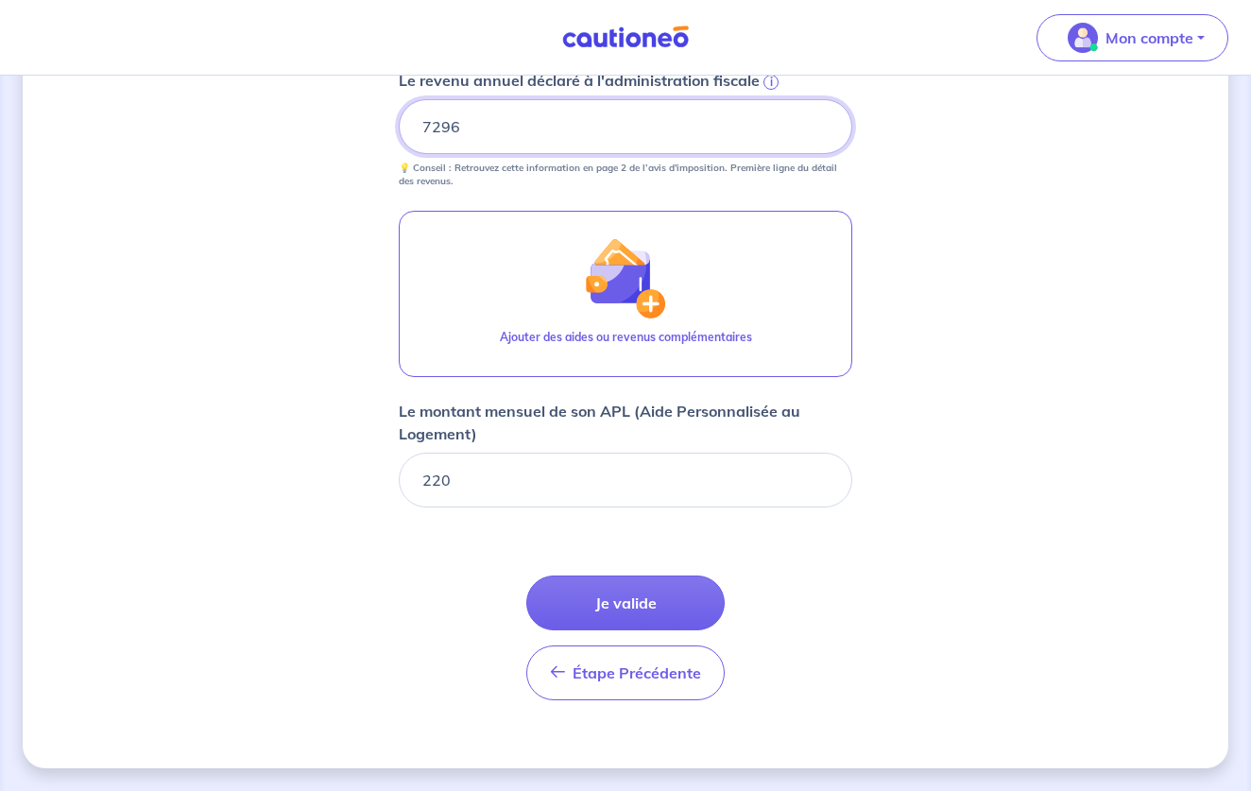
scroll to position [913, 0]
type input "7296"
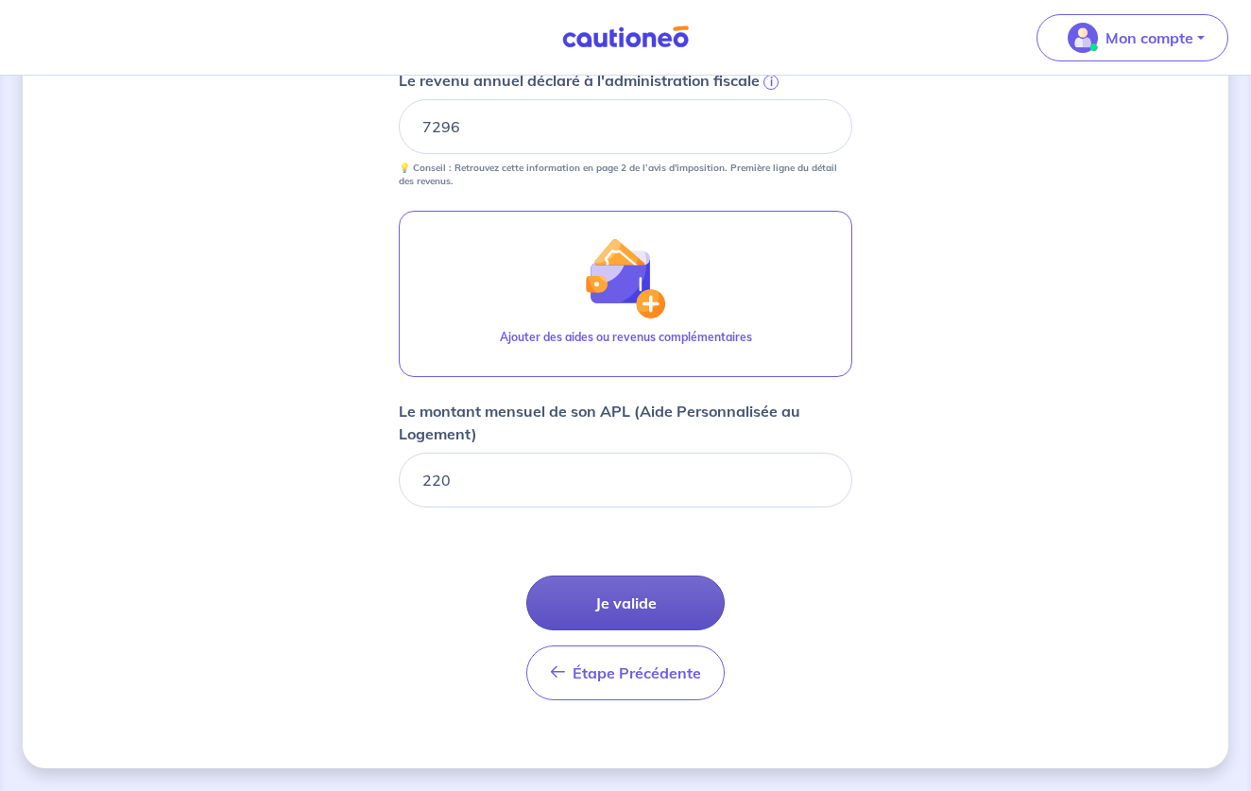
click at [623, 614] on button "Je valide" at bounding box center [625, 602] width 198 height 55
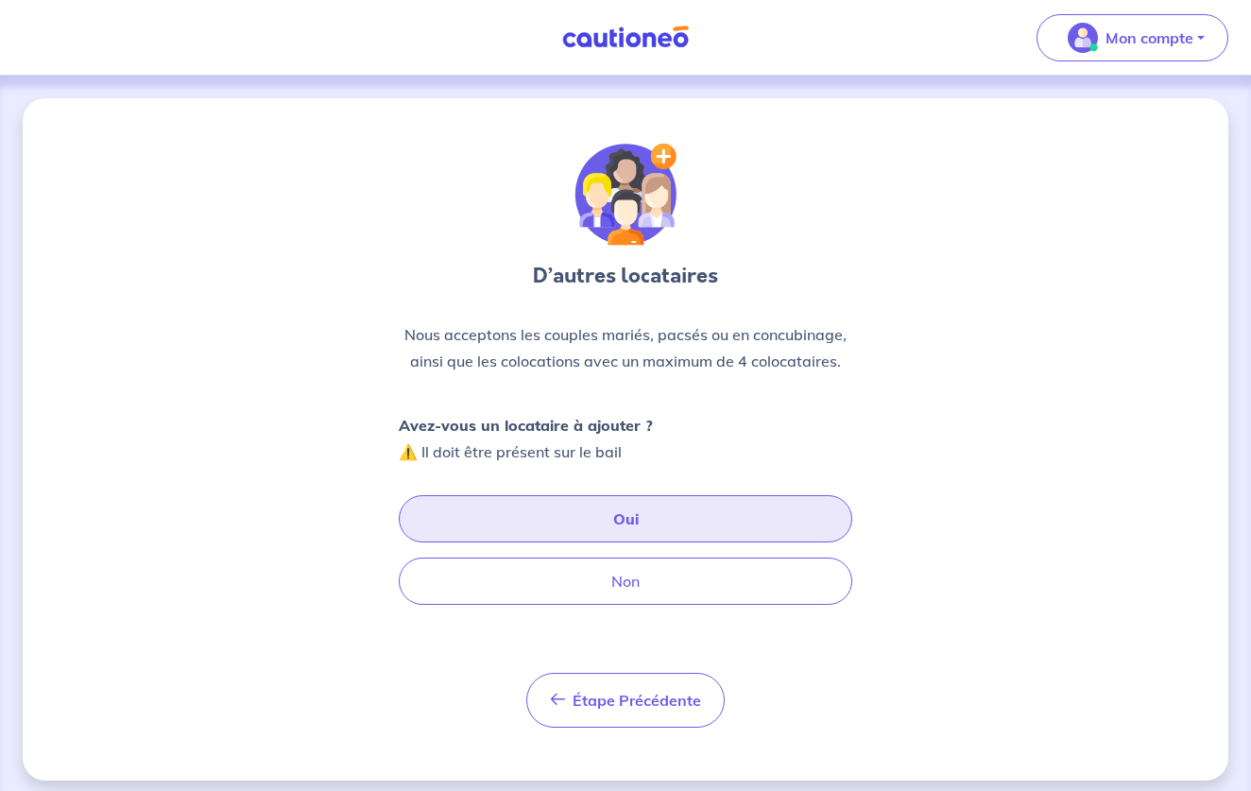
click at [643, 529] on button "Oui" at bounding box center [625, 518] width 453 height 47
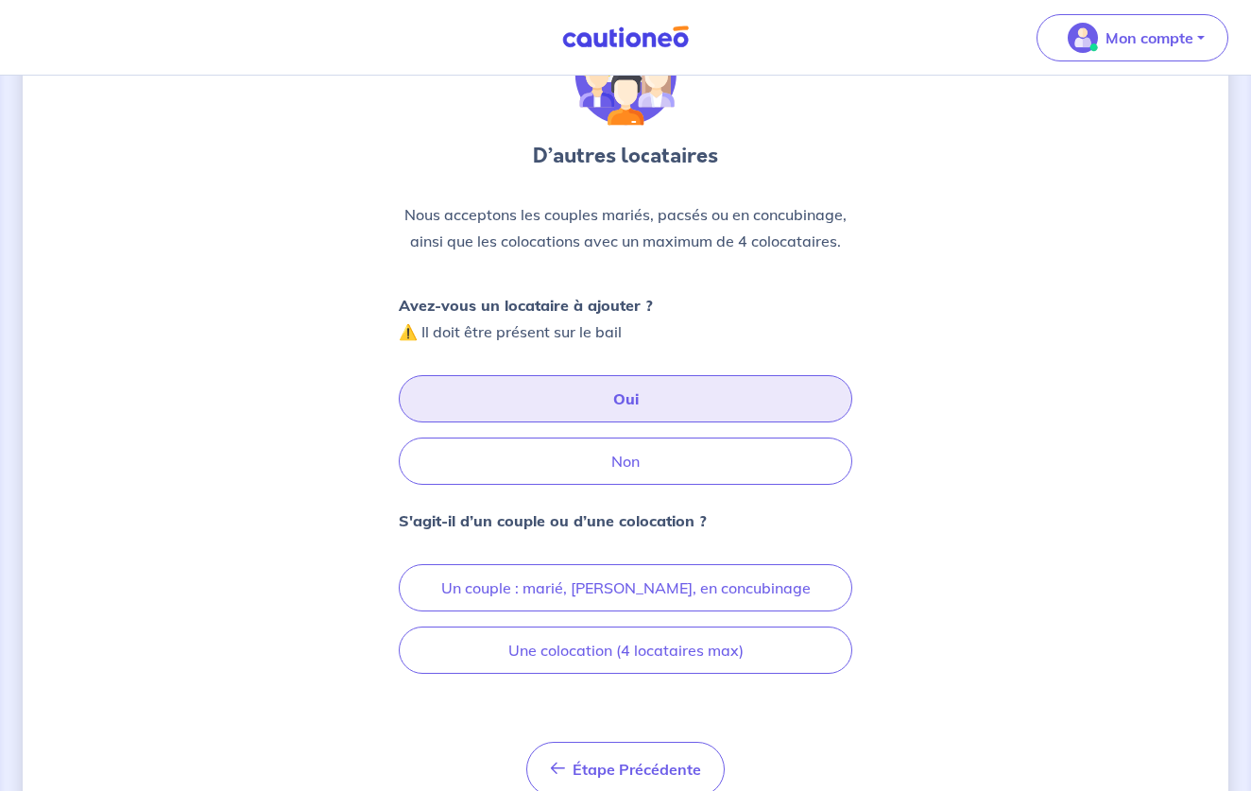
scroll to position [132, 0]
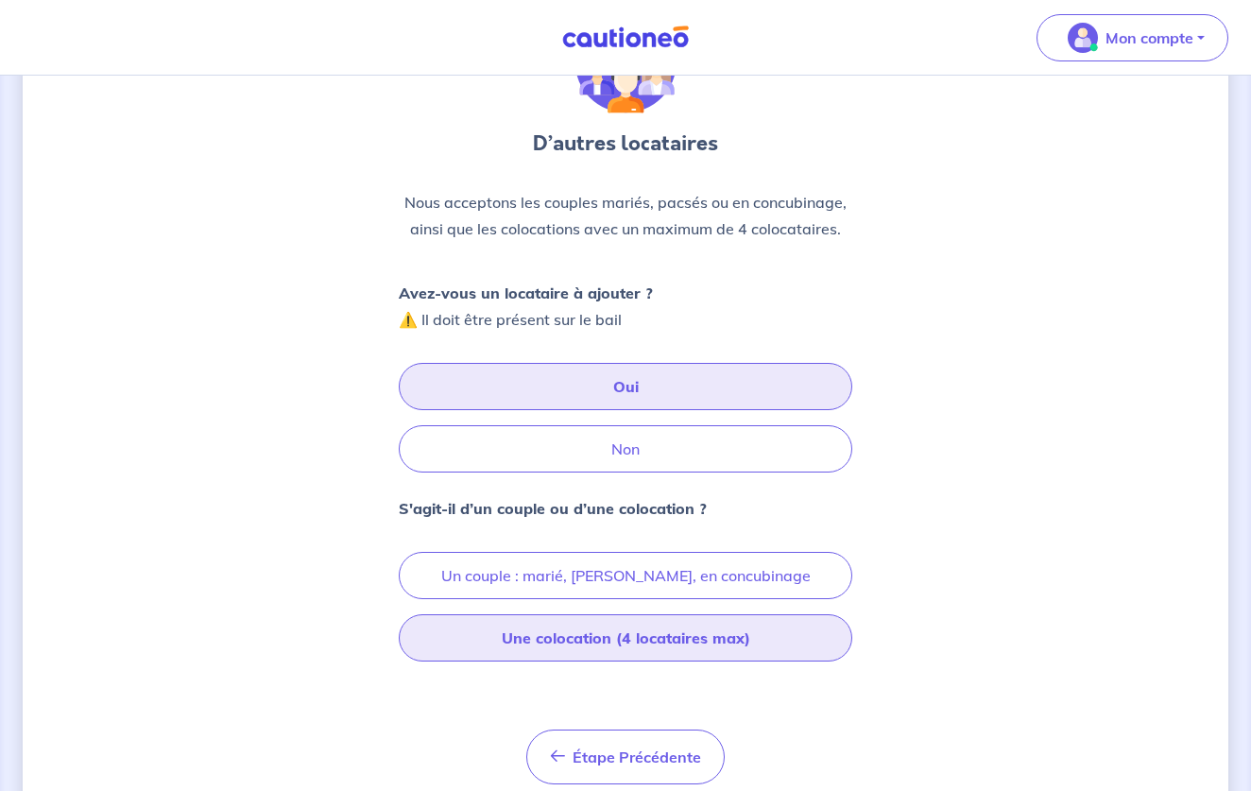
click at [595, 647] on button "Une colocation (4 locataires max)" at bounding box center [625, 637] width 453 height 47
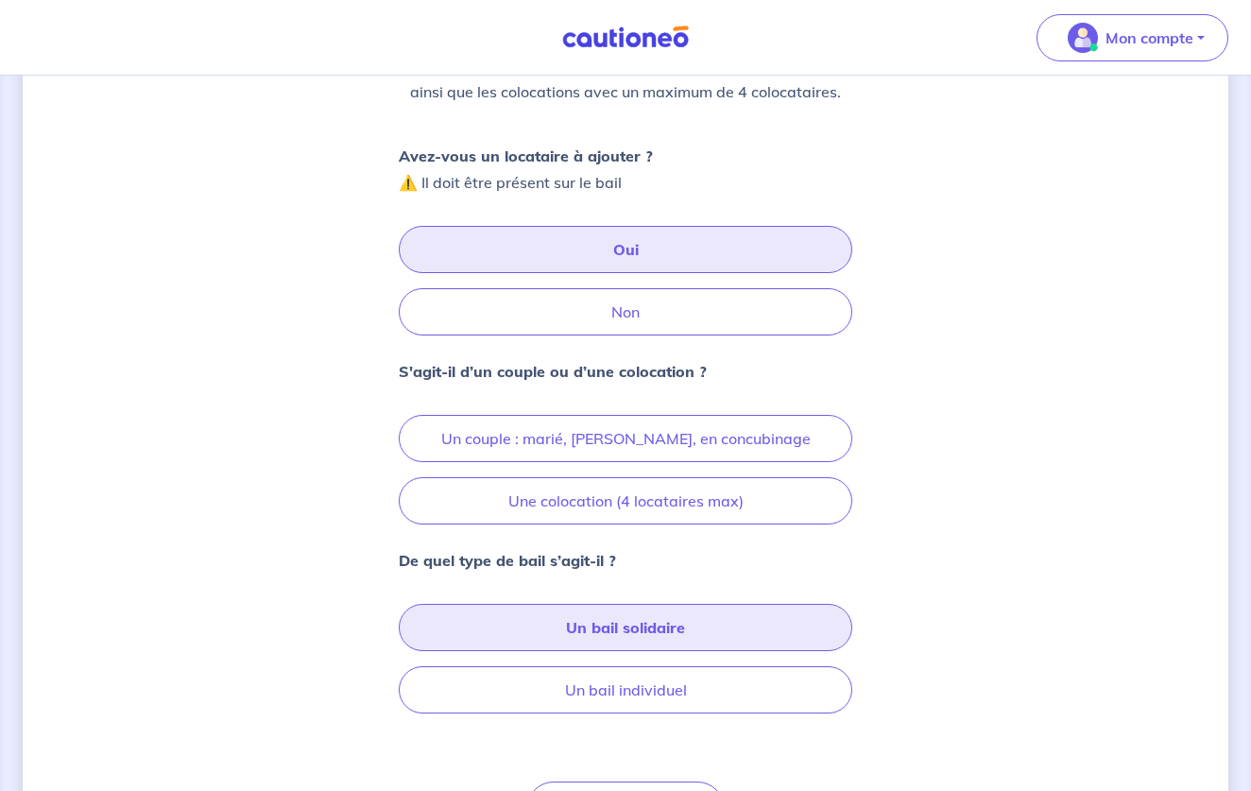
click at [595, 647] on button "Un bail solidaire" at bounding box center [625, 627] width 453 height 47
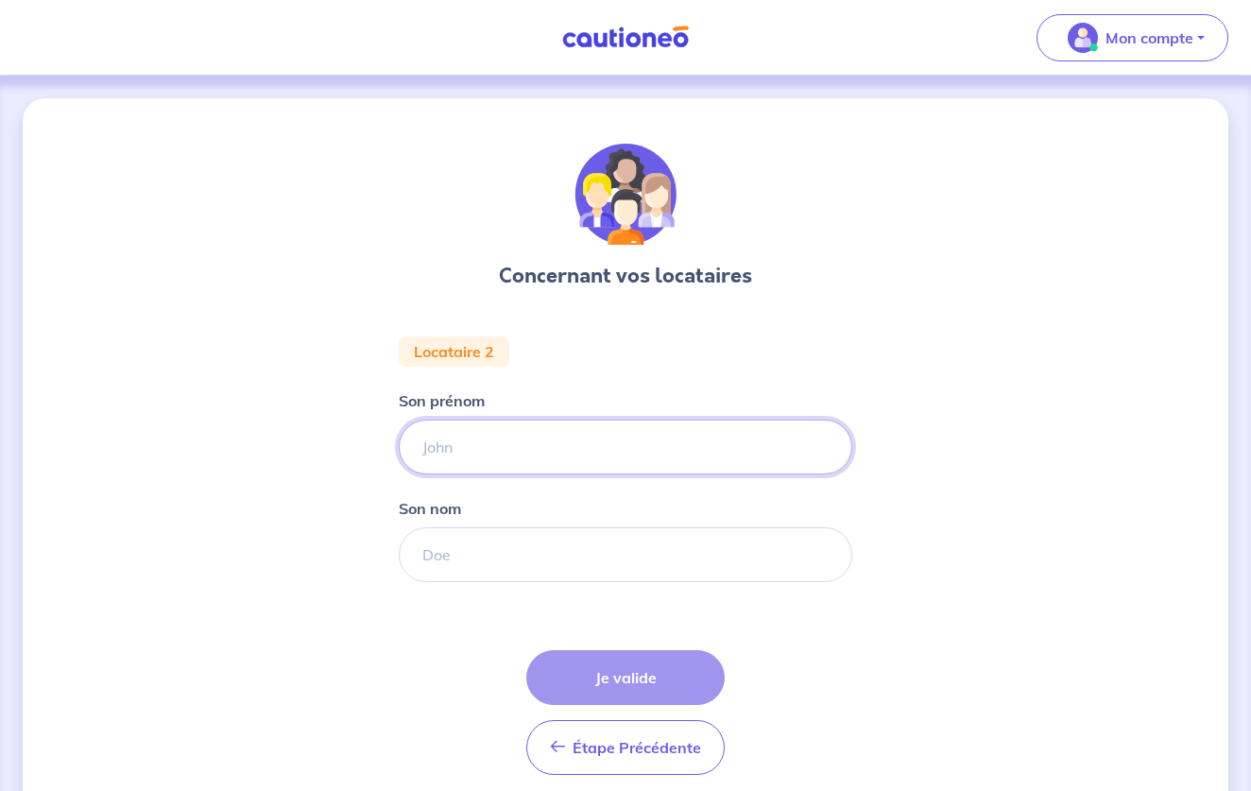
click at [520, 453] on input "Son prénom" at bounding box center [625, 446] width 453 height 55
type input "[PERSON_NAME]"
click at [459, 550] on input "Son nom" at bounding box center [625, 554] width 453 height 55
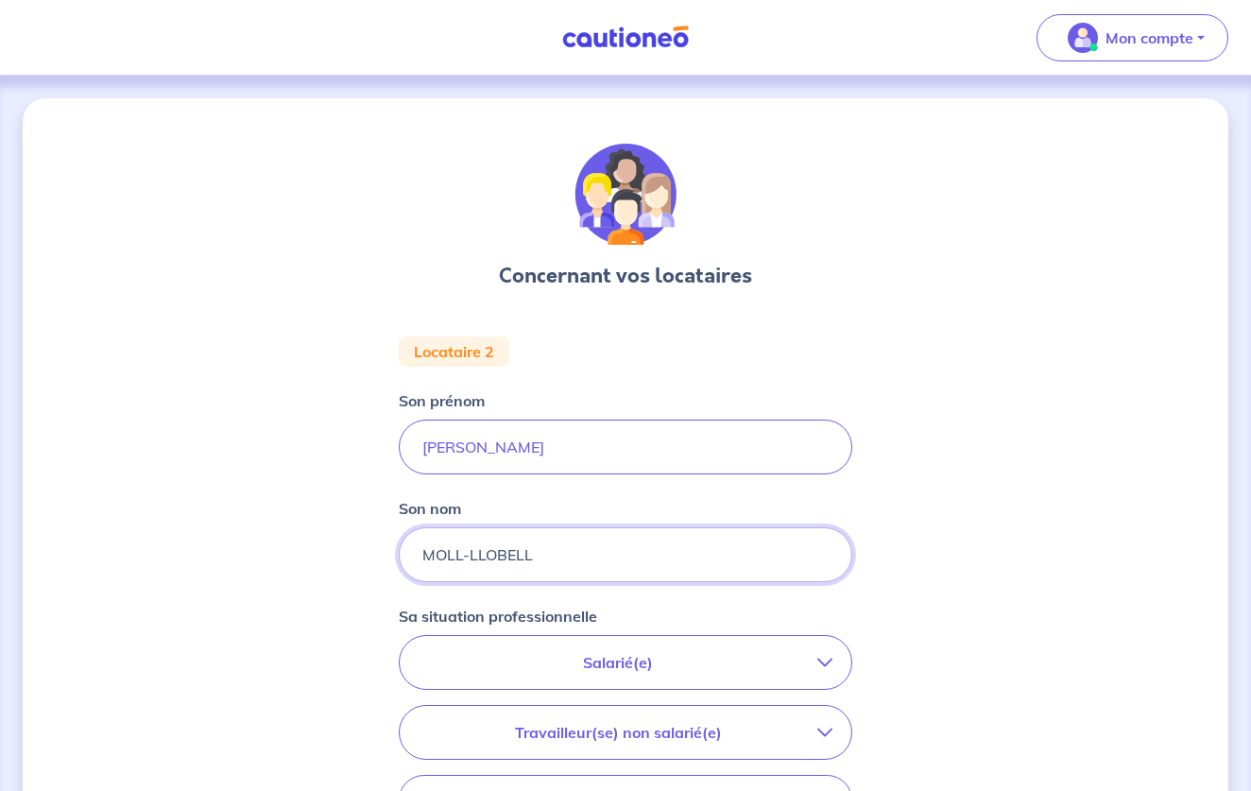
type input "MOLL-LLOBELL"
click at [478, 665] on p "Salarié(e)" at bounding box center [617, 662] width 399 height 23
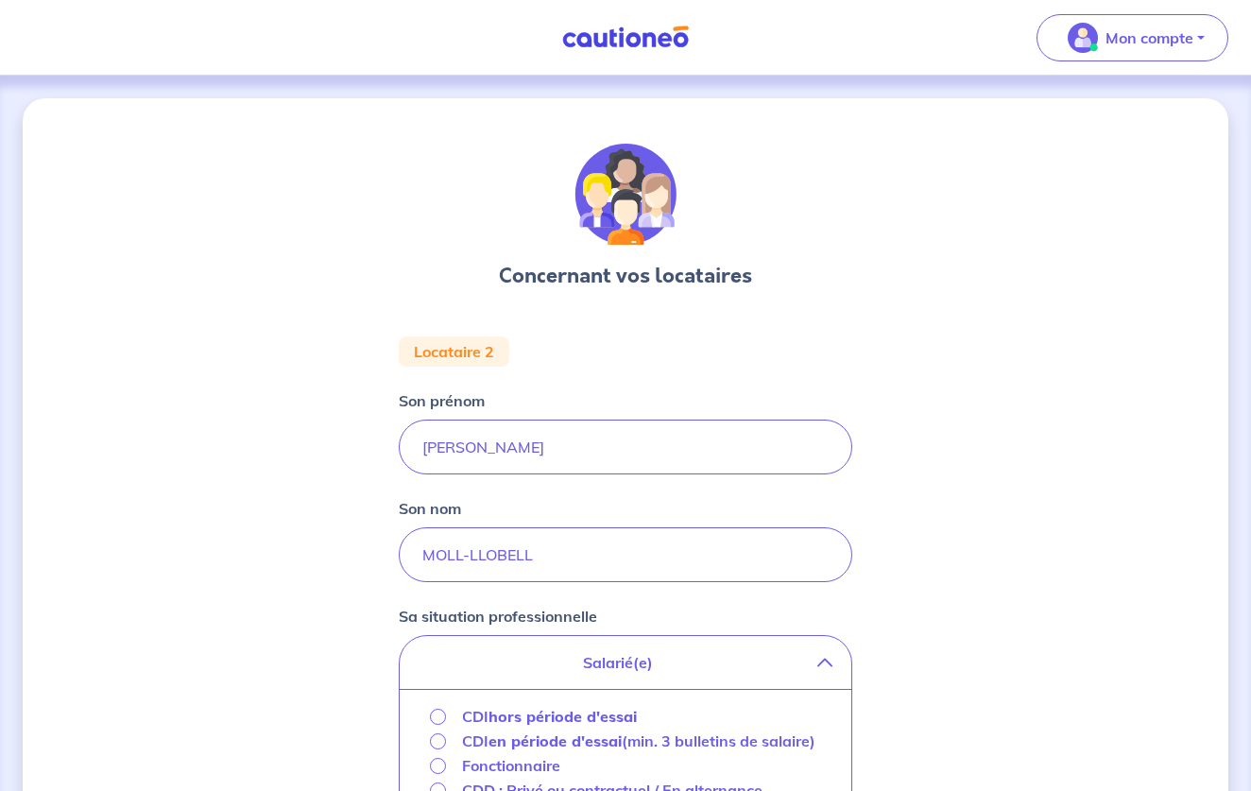
click at [479, 719] on p "CDI hors période d'essai" at bounding box center [549, 716] width 175 height 23
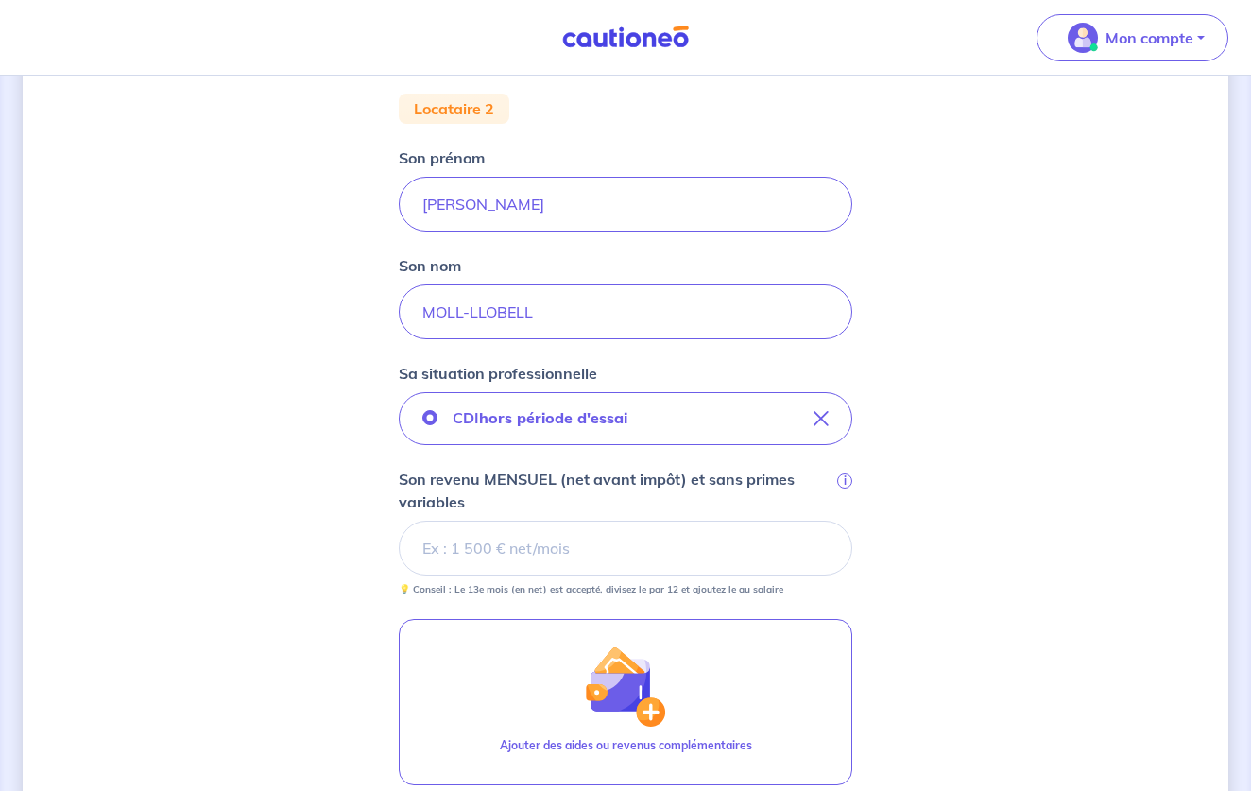
scroll to position [245, 0]
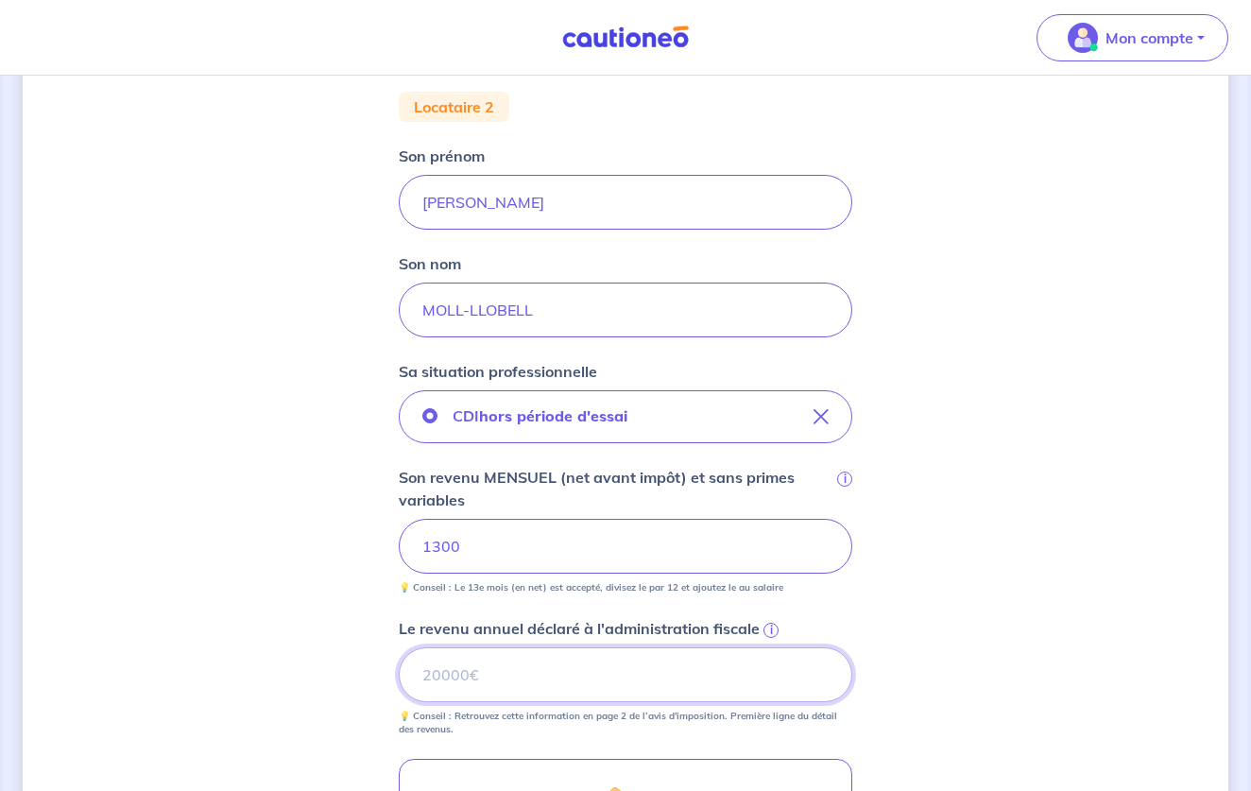
click at [545, 685] on input "Le revenu annuel déclaré à l'administration fiscale i" at bounding box center [625, 674] width 453 height 55
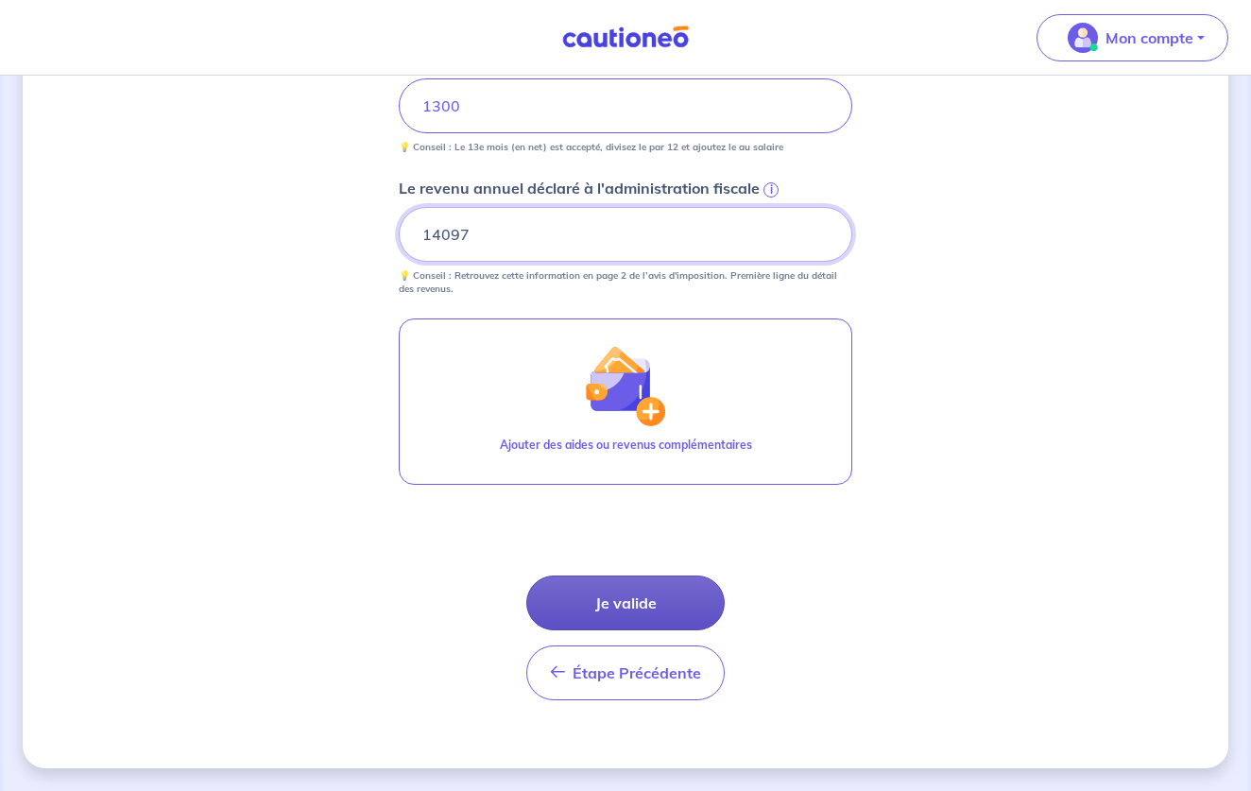
scroll to position [685, 0]
type input "14097"
click at [626, 614] on button "Je valide" at bounding box center [625, 602] width 198 height 55
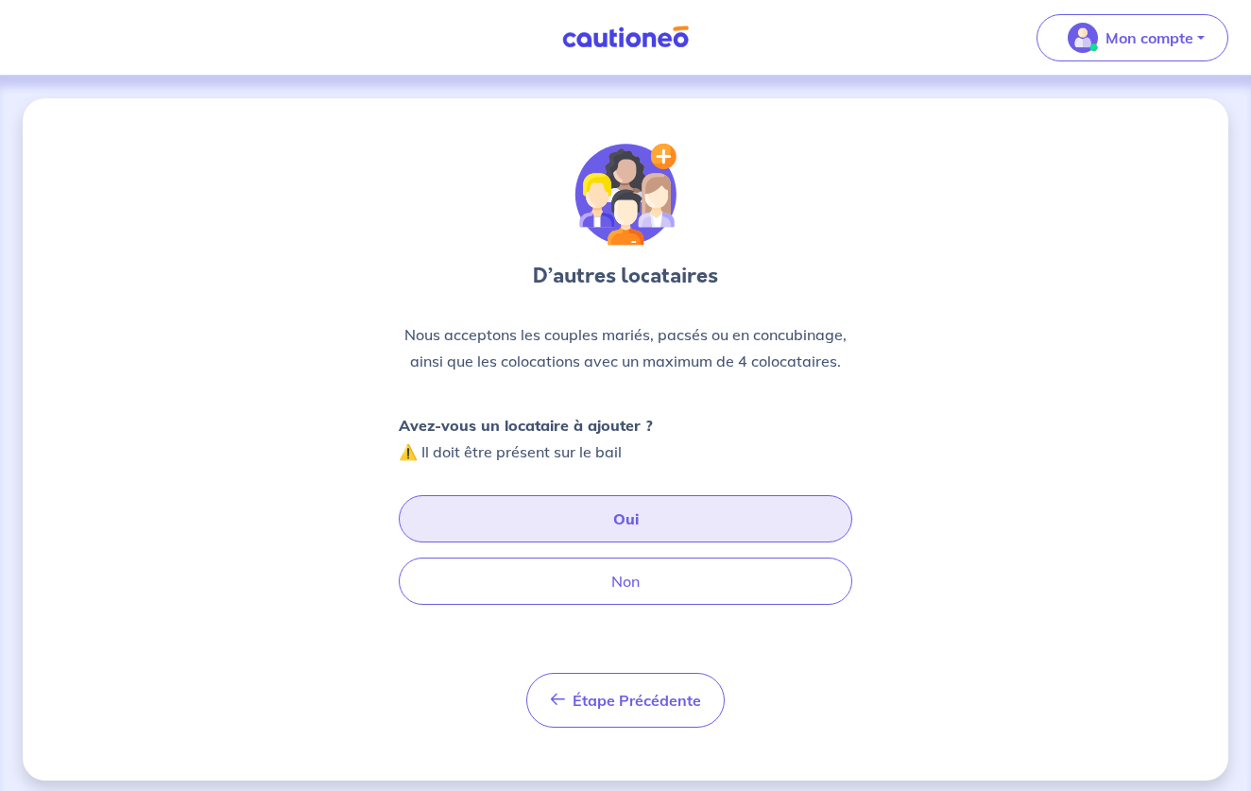
click at [623, 517] on button "Oui" at bounding box center [625, 518] width 453 height 47
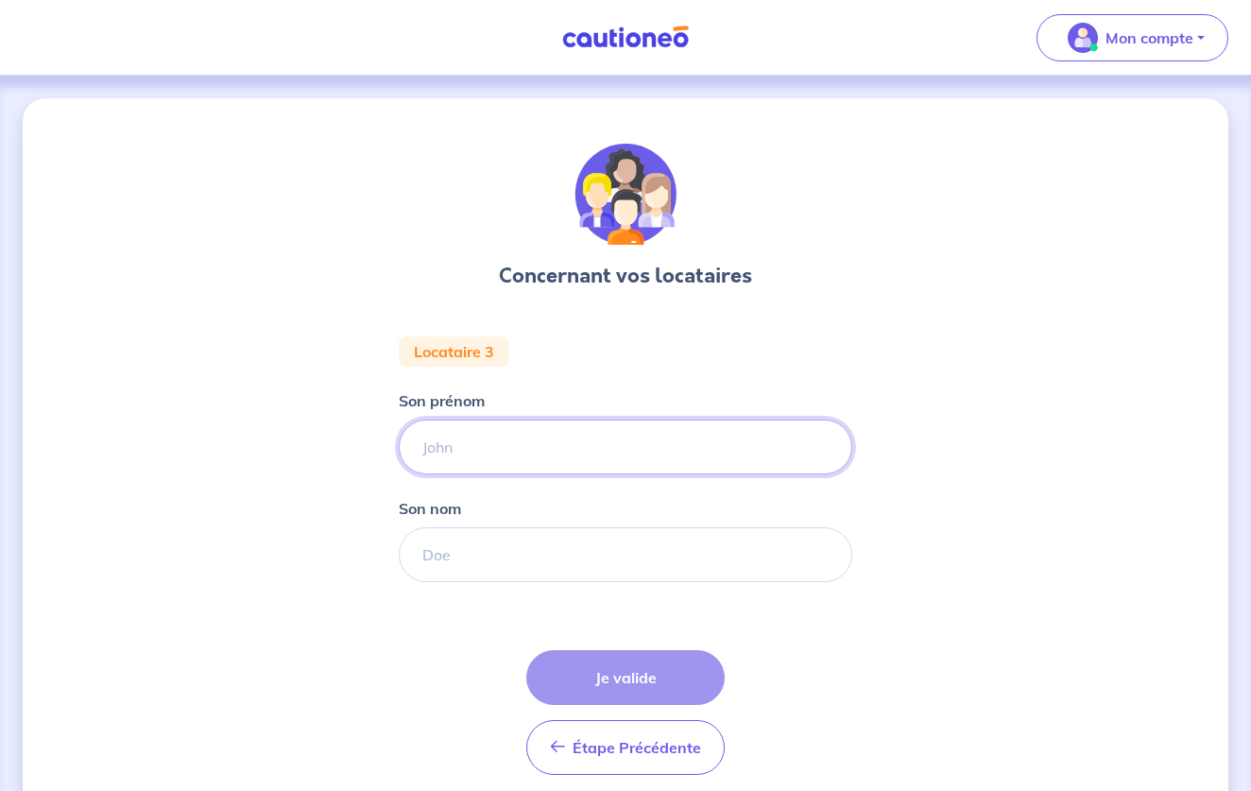
click at [587, 449] on input "Son prénom" at bounding box center [625, 446] width 453 height 55
type input "Axelle"
click at [800, 554] on input "Son nom" at bounding box center [625, 554] width 453 height 55
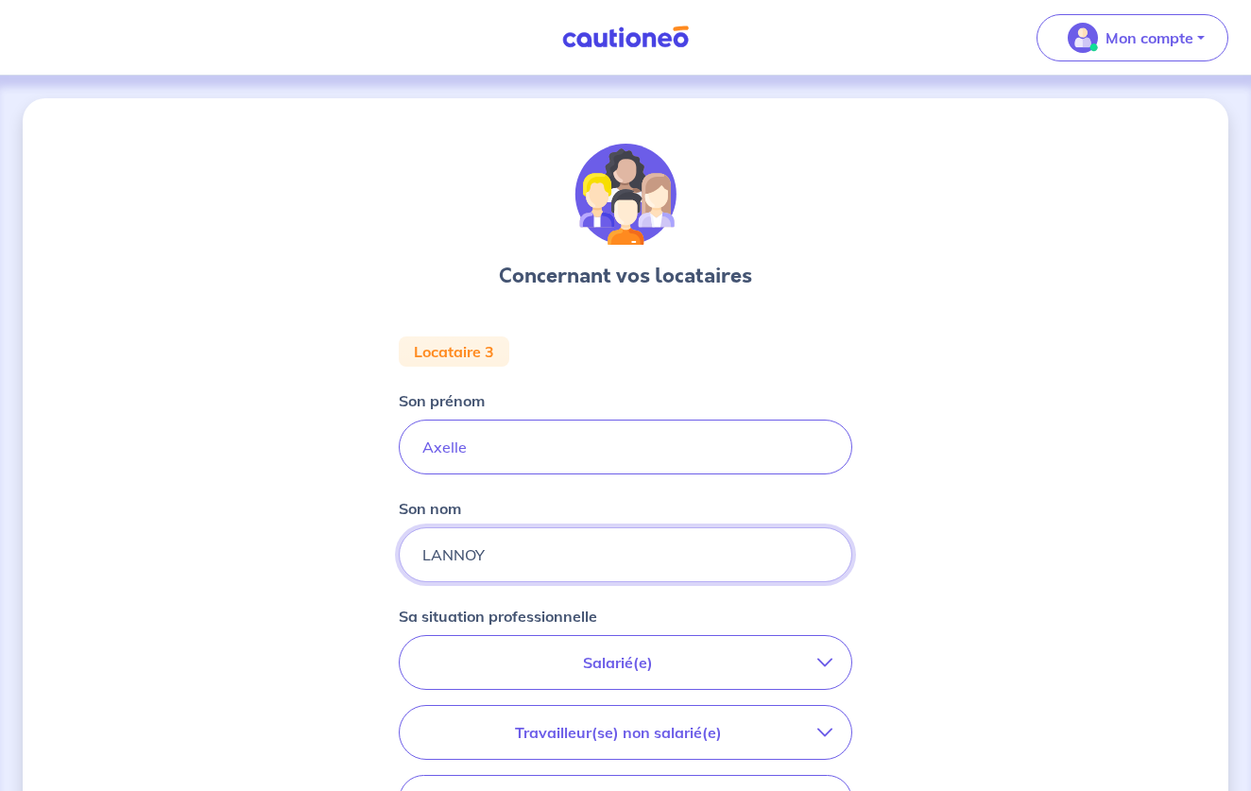
type input "LANNOY"
click at [369, 384] on div "Concernant vos locataires Locataire 3 Son prénom [PERSON_NAME] Son nom LANNOY S…" at bounding box center [625, 634] width 1205 height 1072
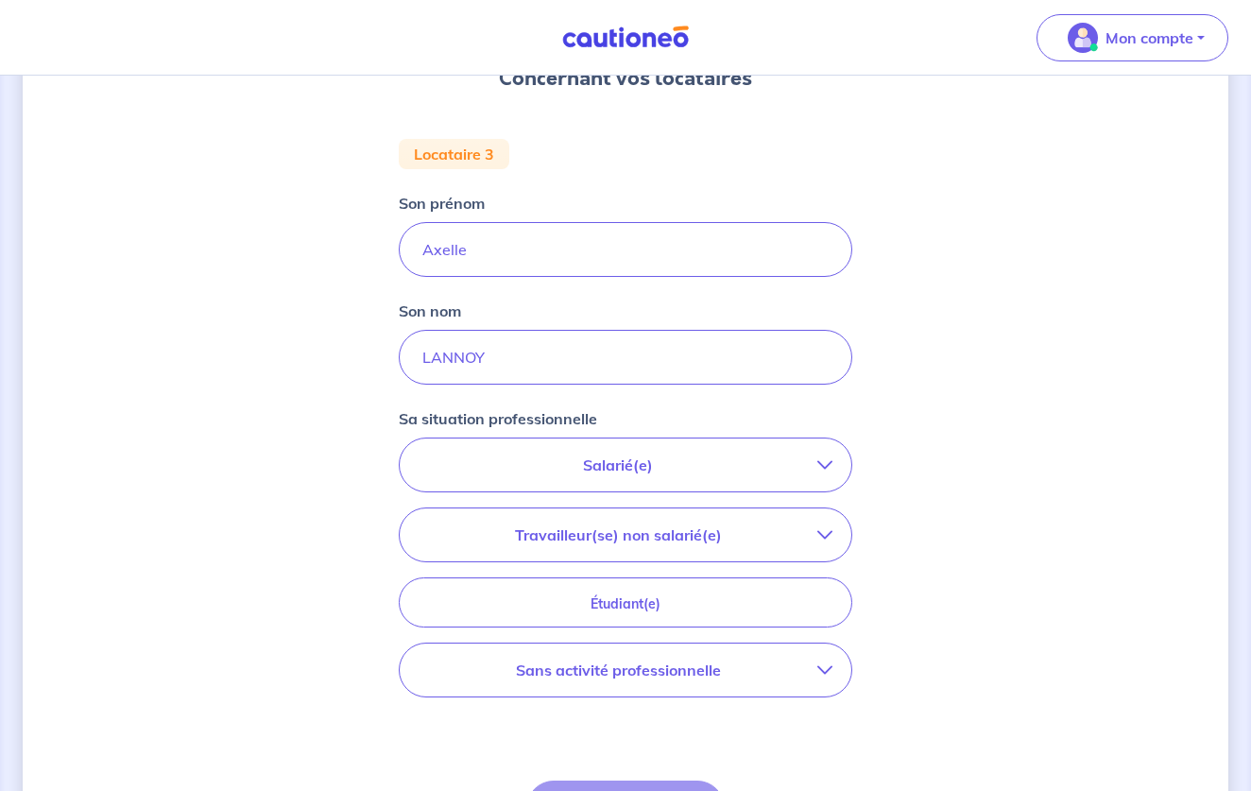
scroll to position [199, 0]
click at [784, 472] on p "Salarié(e)" at bounding box center [617, 463] width 399 height 23
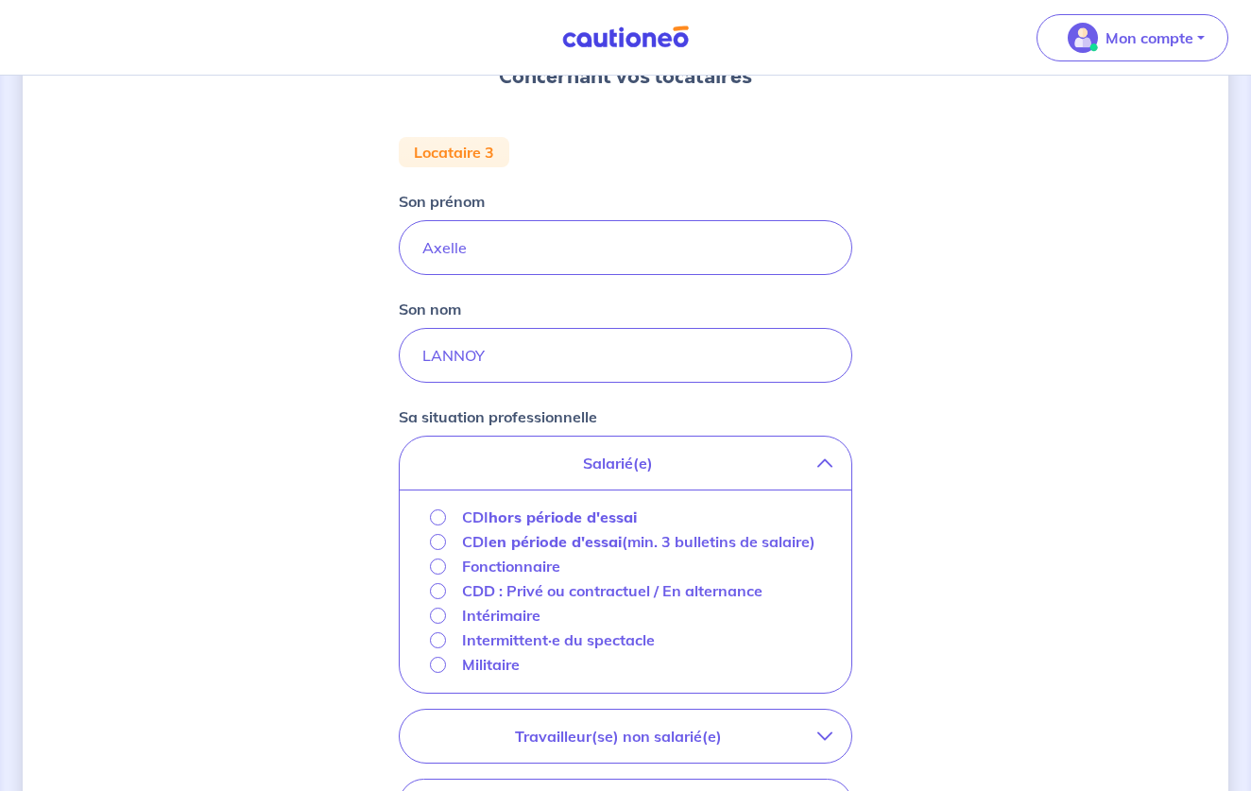
click at [518, 626] on p "Intérimaire" at bounding box center [501, 615] width 78 height 23
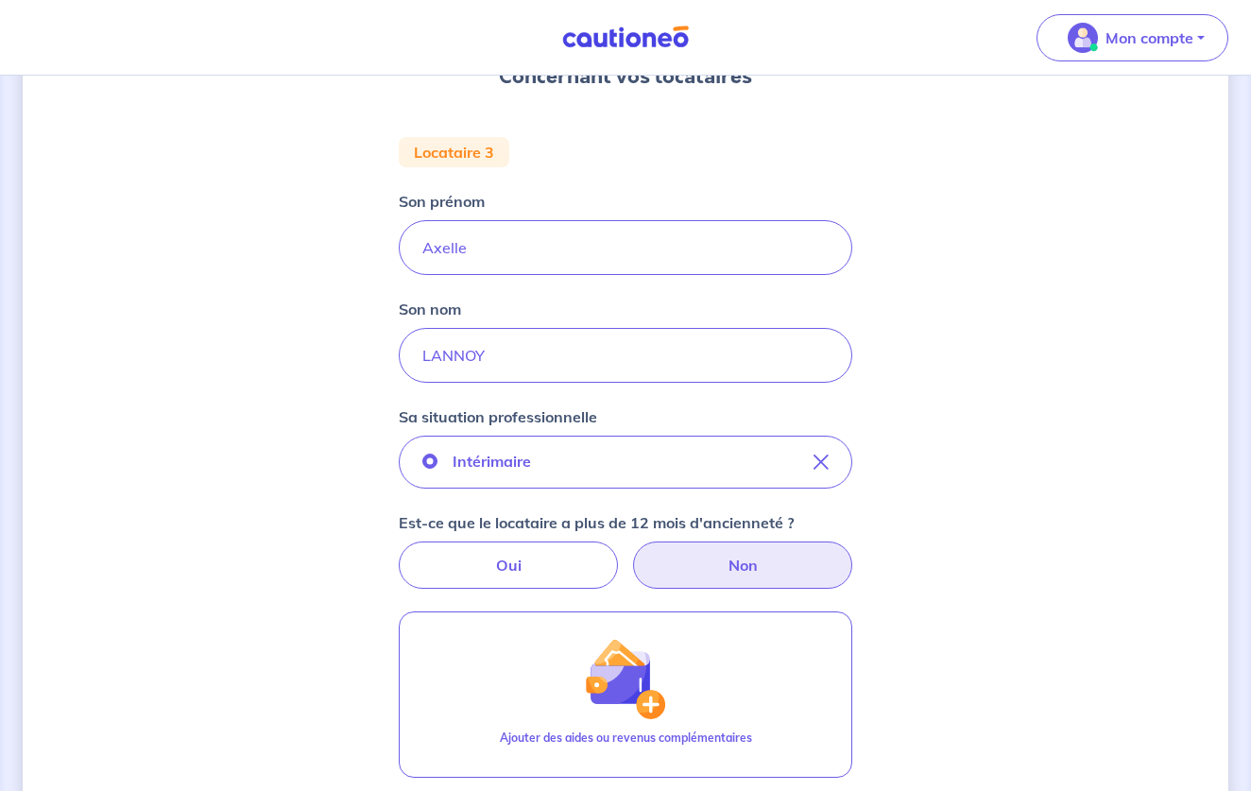
click at [722, 558] on label "Non" at bounding box center [742, 564] width 219 height 47
click at [632, 554] on input "Non" at bounding box center [626, 547] width 12 height 12
radio input "true"
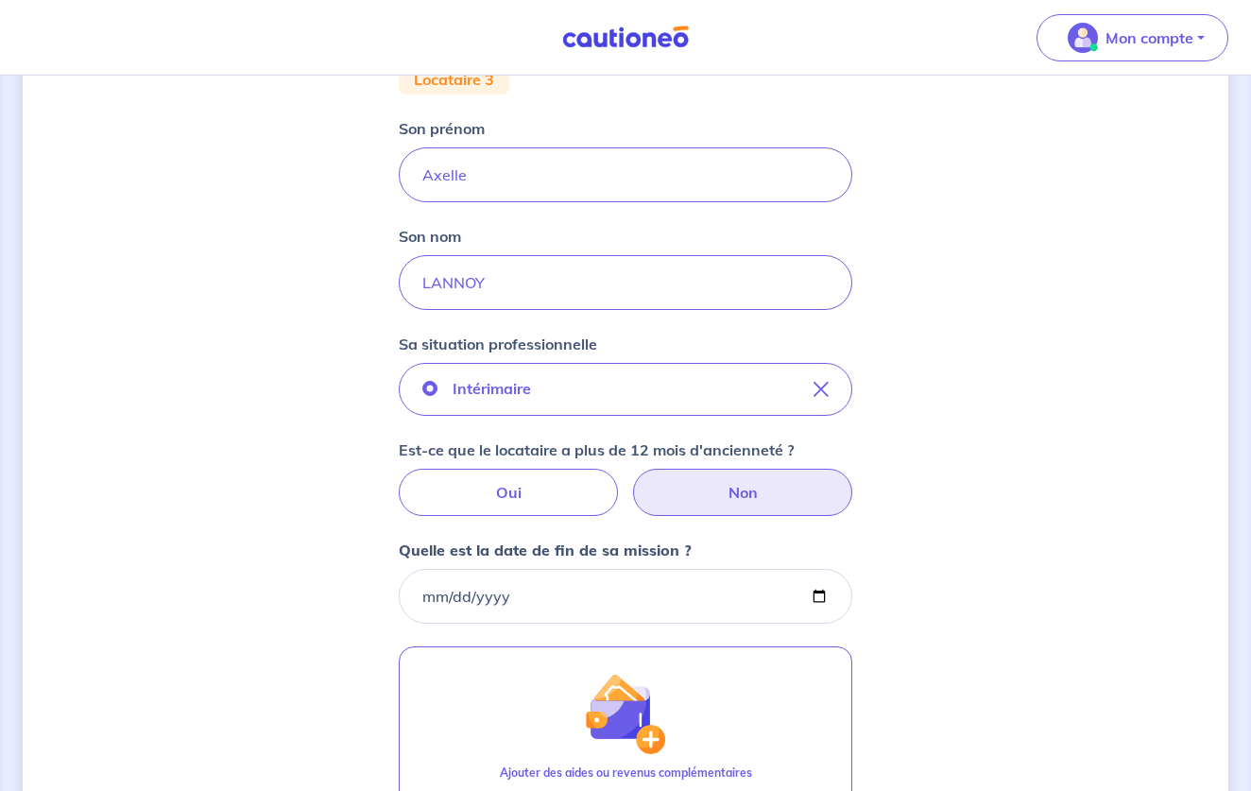
scroll to position [277, 0]
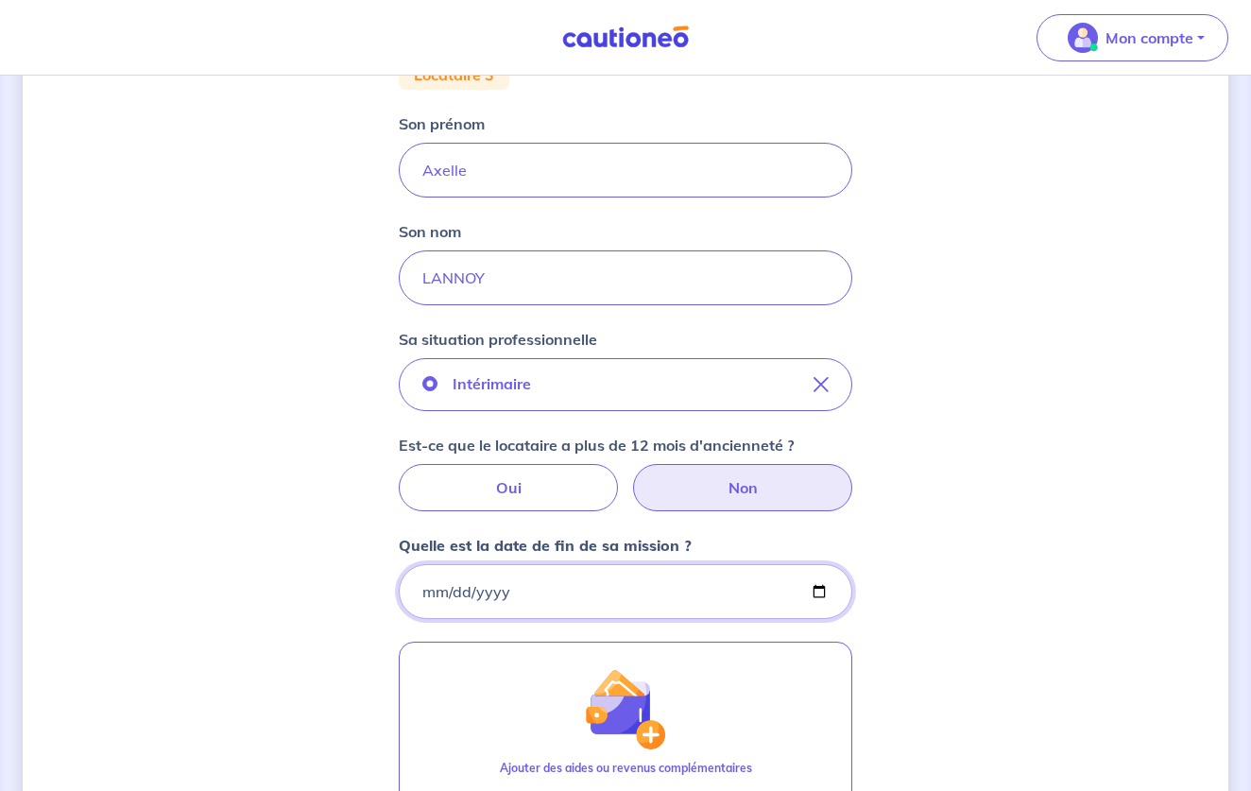
click at [464, 589] on input "Quelle est la date de fin de sa mission ?" at bounding box center [625, 591] width 453 height 55
type input "[DATE]"
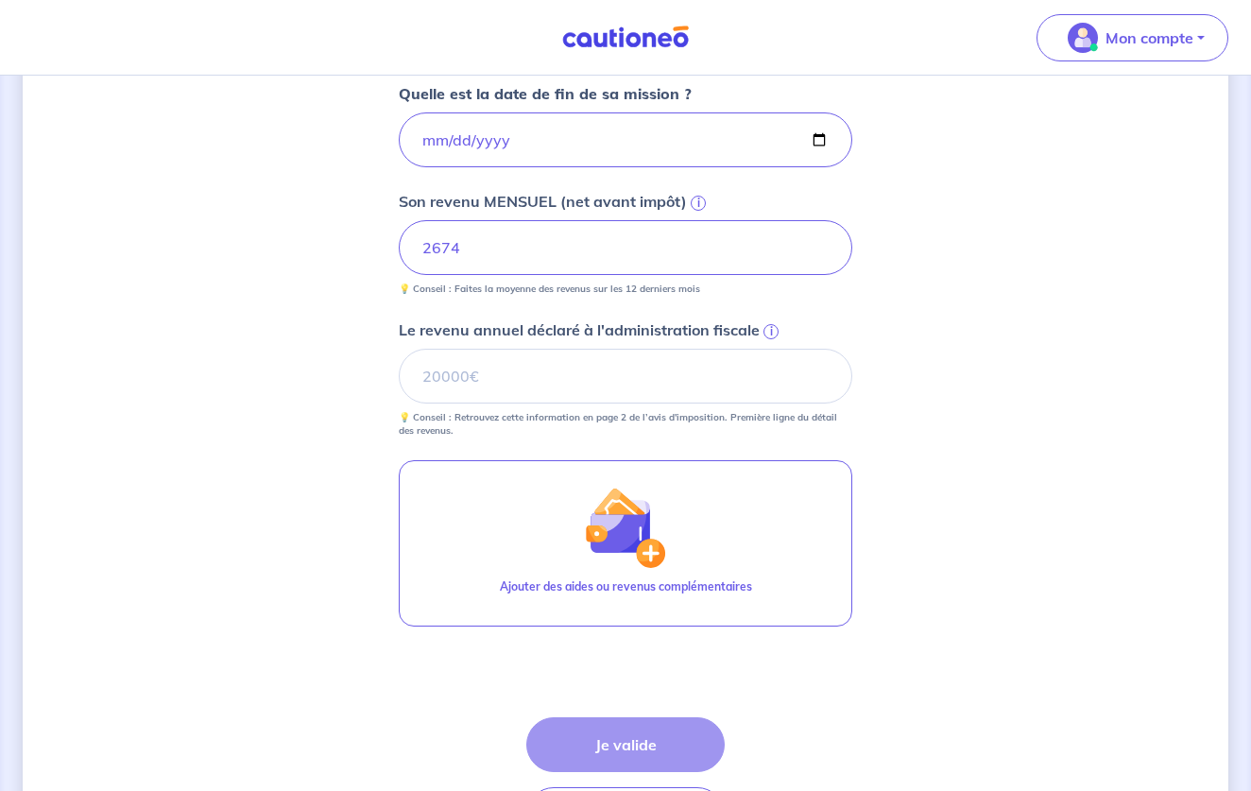
scroll to position [736, 0]
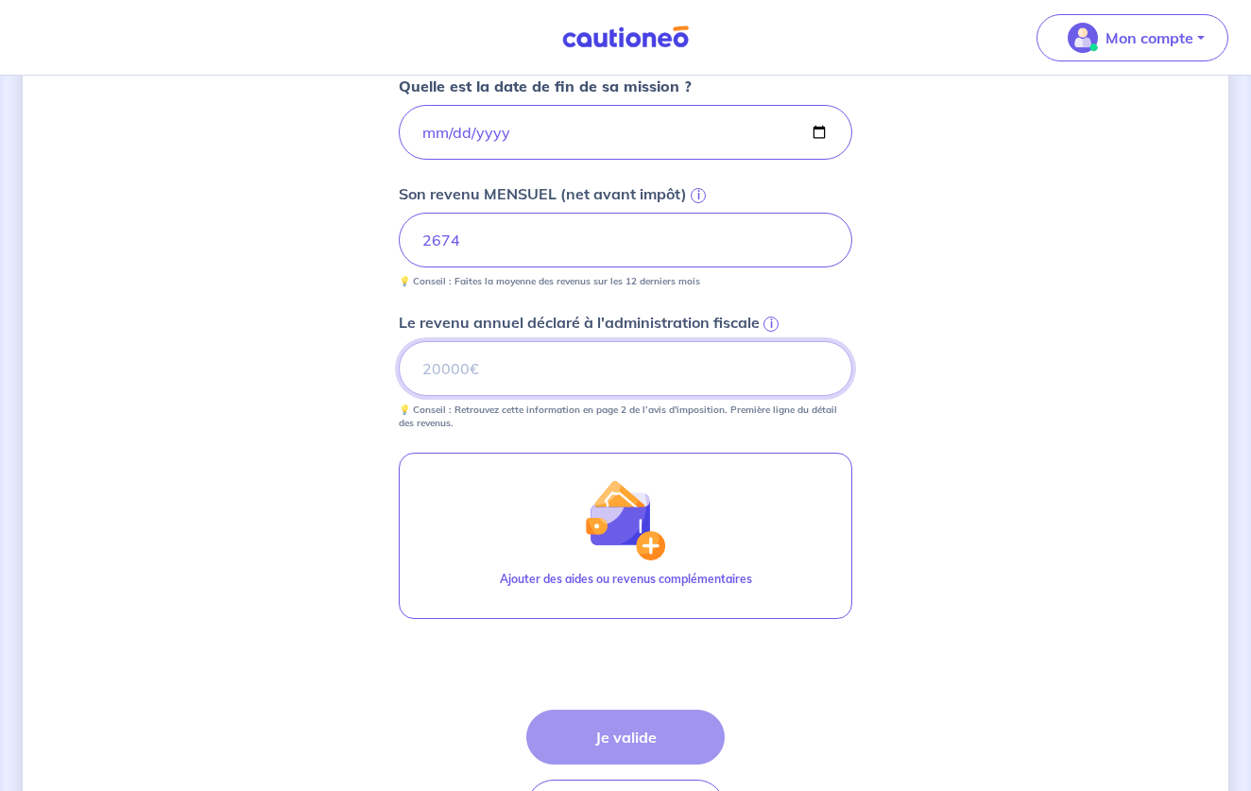
click at [507, 377] on input "Le revenu annuel déclaré à l'administration fiscale i" at bounding box center [625, 368] width 453 height 55
click at [665, 751] on div "Étape Précédente Précédent Je valide Je valide" at bounding box center [625, 771] width 198 height 125
click at [526, 381] on input "Le revenu annuel déclaré à l'administration fiscale i" at bounding box center [625, 368] width 453 height 55
click at [547, 369] on input "Le revenu annuel déclaré à l'administration fiscale i" at bounding box center [625, 368] width 453 height 55
type input "30000"
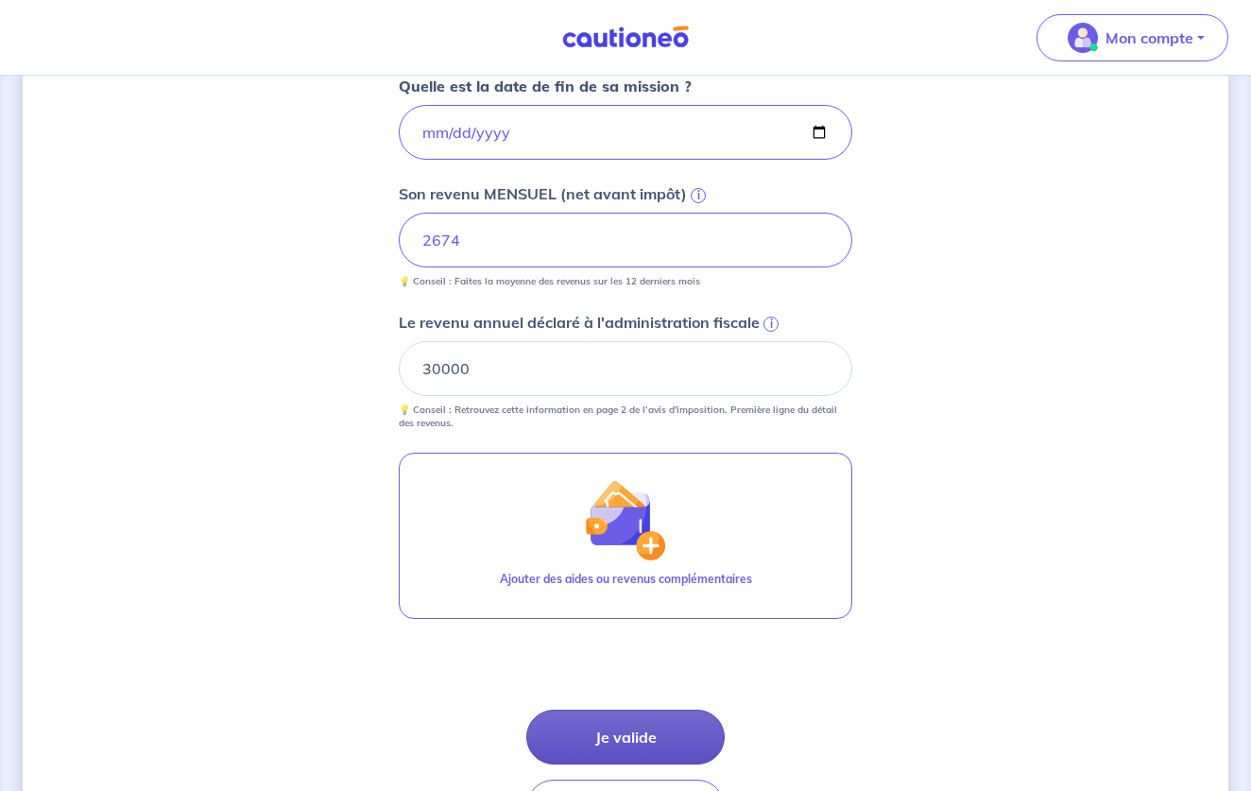
click at [624, 744] on button "Je valide" at bounding box center [625, 736] width 198 height 55
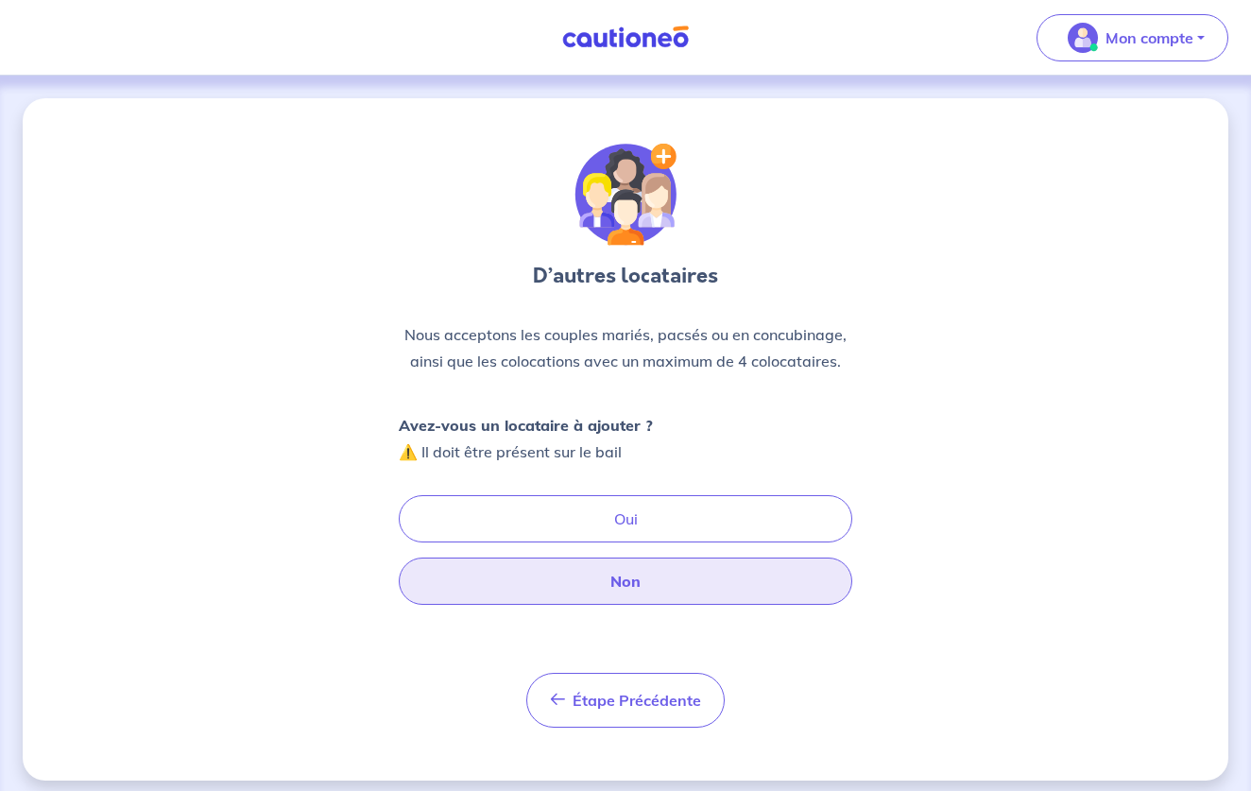
click at [648, 584] on button "Non" at bounding box center [625, 580] width 453 height 47
